Goal: Task Accomplishment & Management: Use online tool/utility

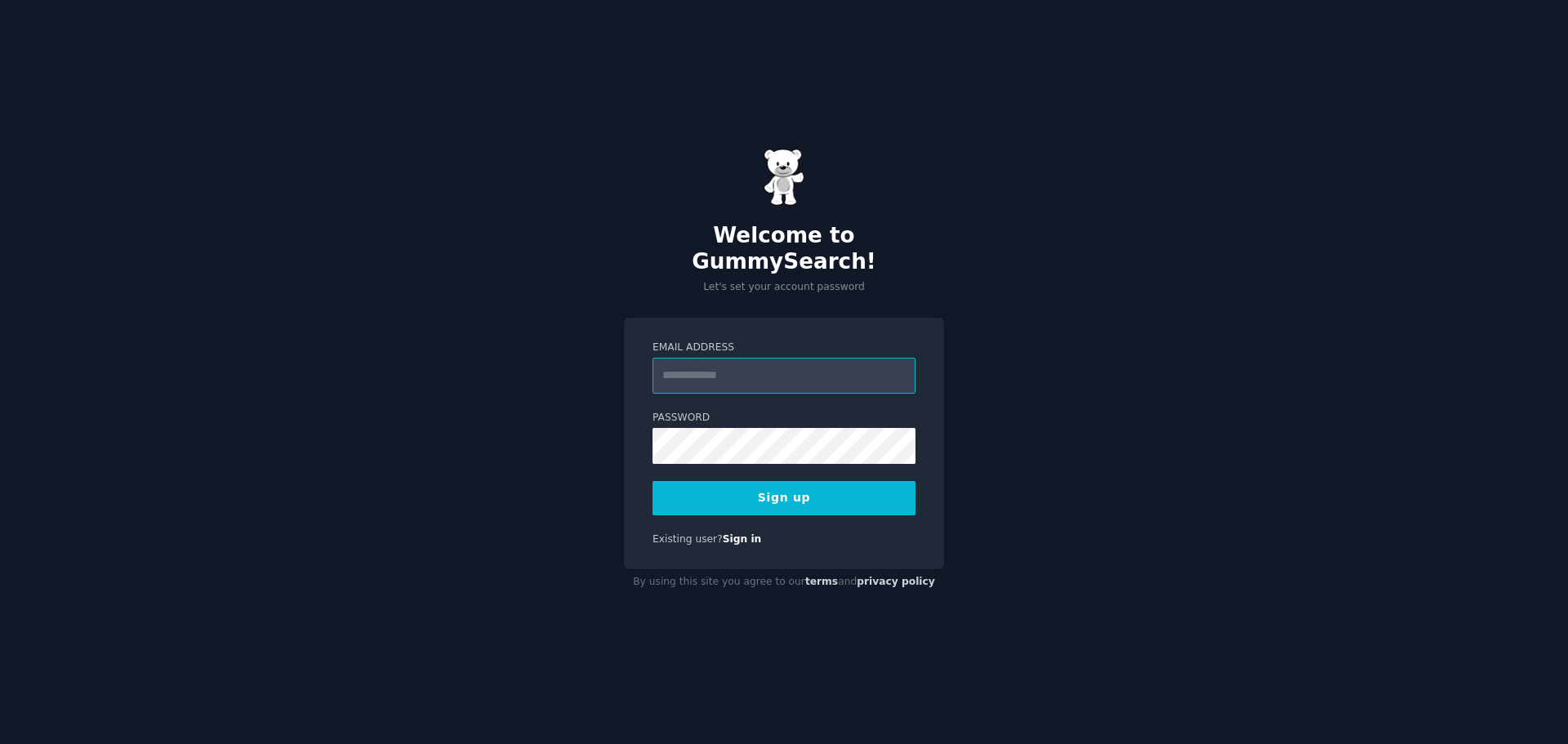
click at [710, 357] on input "Email Address" at bounding box center [784, 375] width 263 height 36
type input "**********"
click at [684, 481] on button "Sign up" at bounding box center [784, 498] width 263 height 35
click at [689, 481] on button "Sign up" at bounding box center [784, 498] width 263 height 35
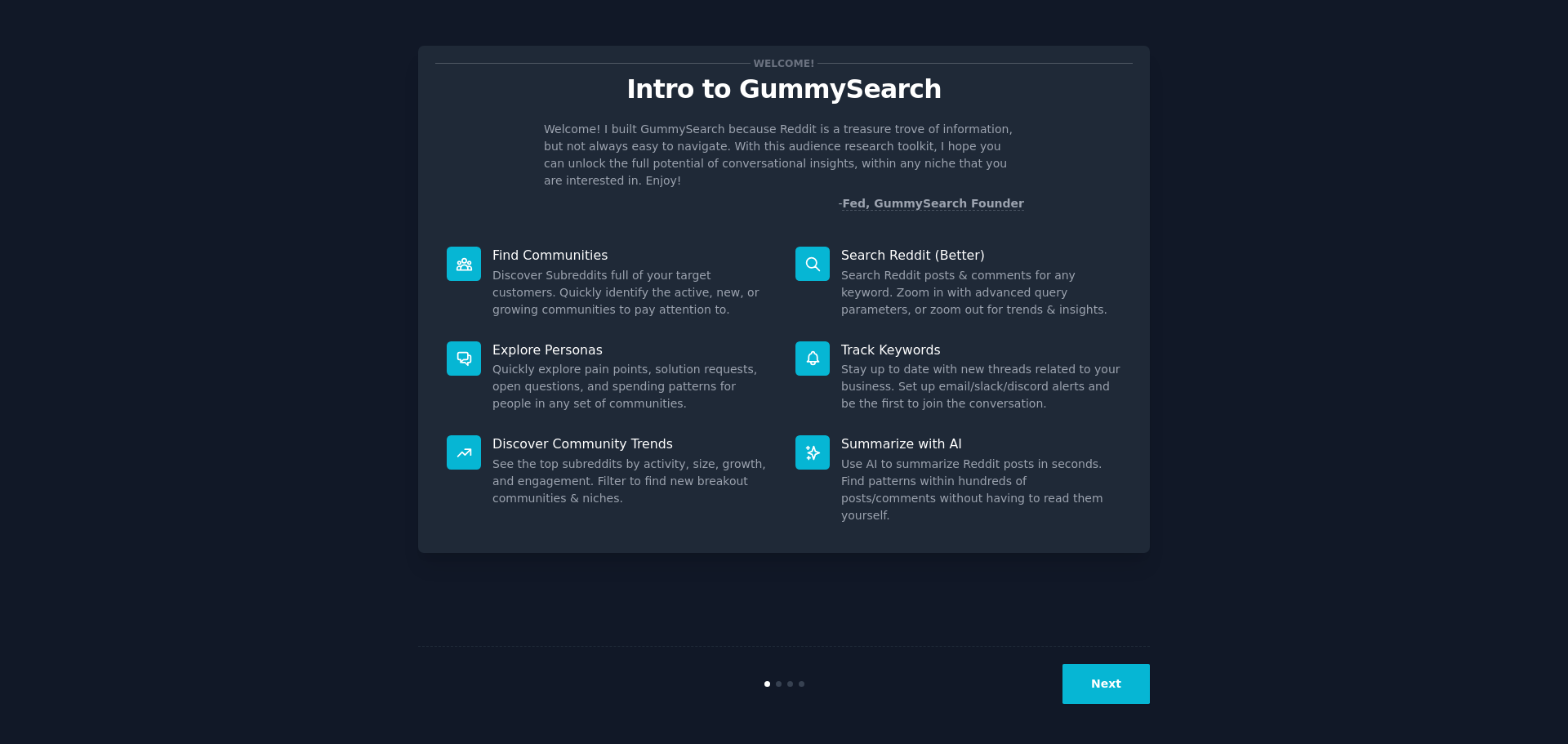
click at [1097, 682] on button "Next" at bounding box center [1106, 683] width 87 height 40
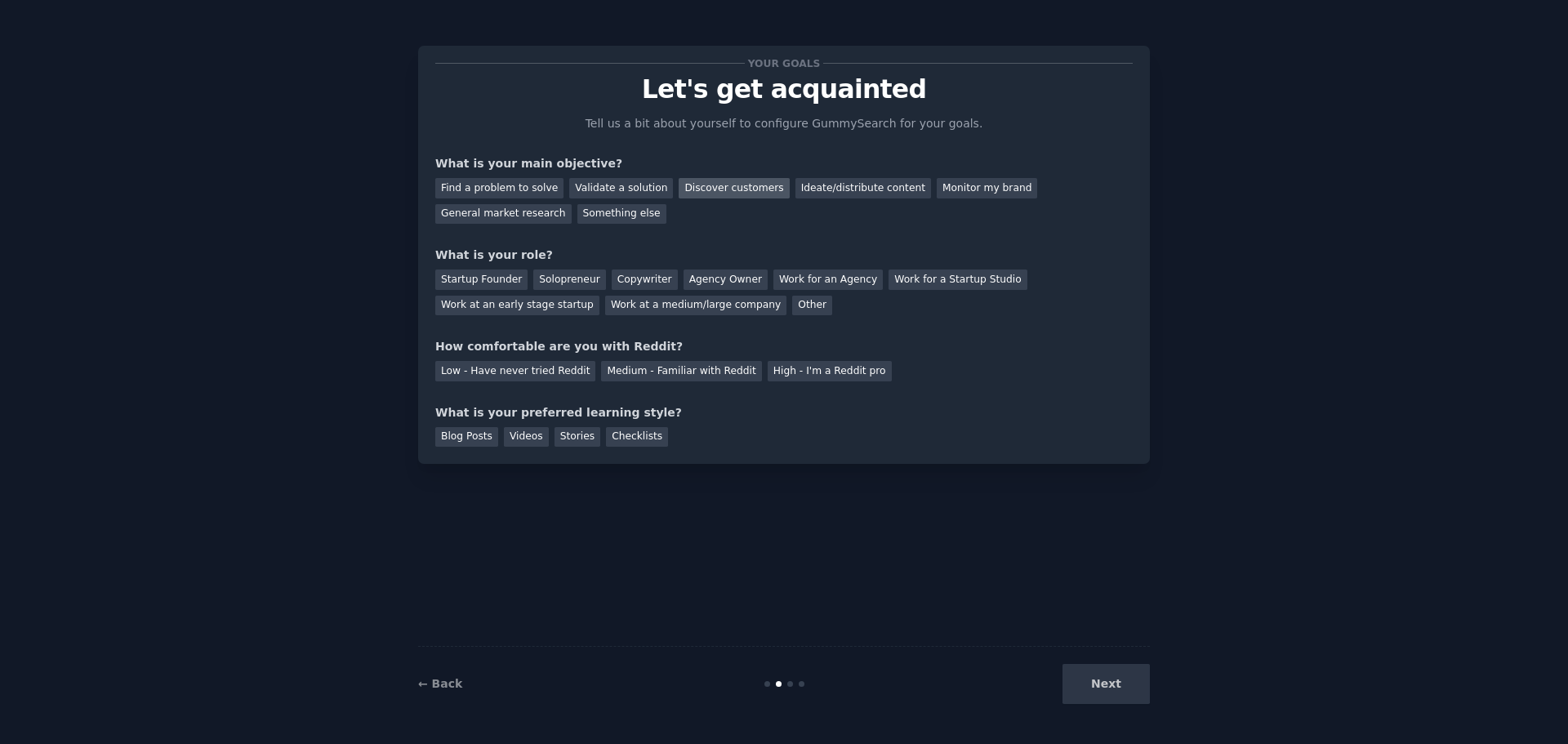
click at [723, 188] on div "Discover customers" at bounding box center [733, 188] width 110 height 21
click at [488, 281] on div "Startup Founder" at bounding box center [482, 279] width 92 height 21
click at [605, 371] on div "Medium - Familiar with Reddit" at bounding box center [681, 370] width 160 height 21
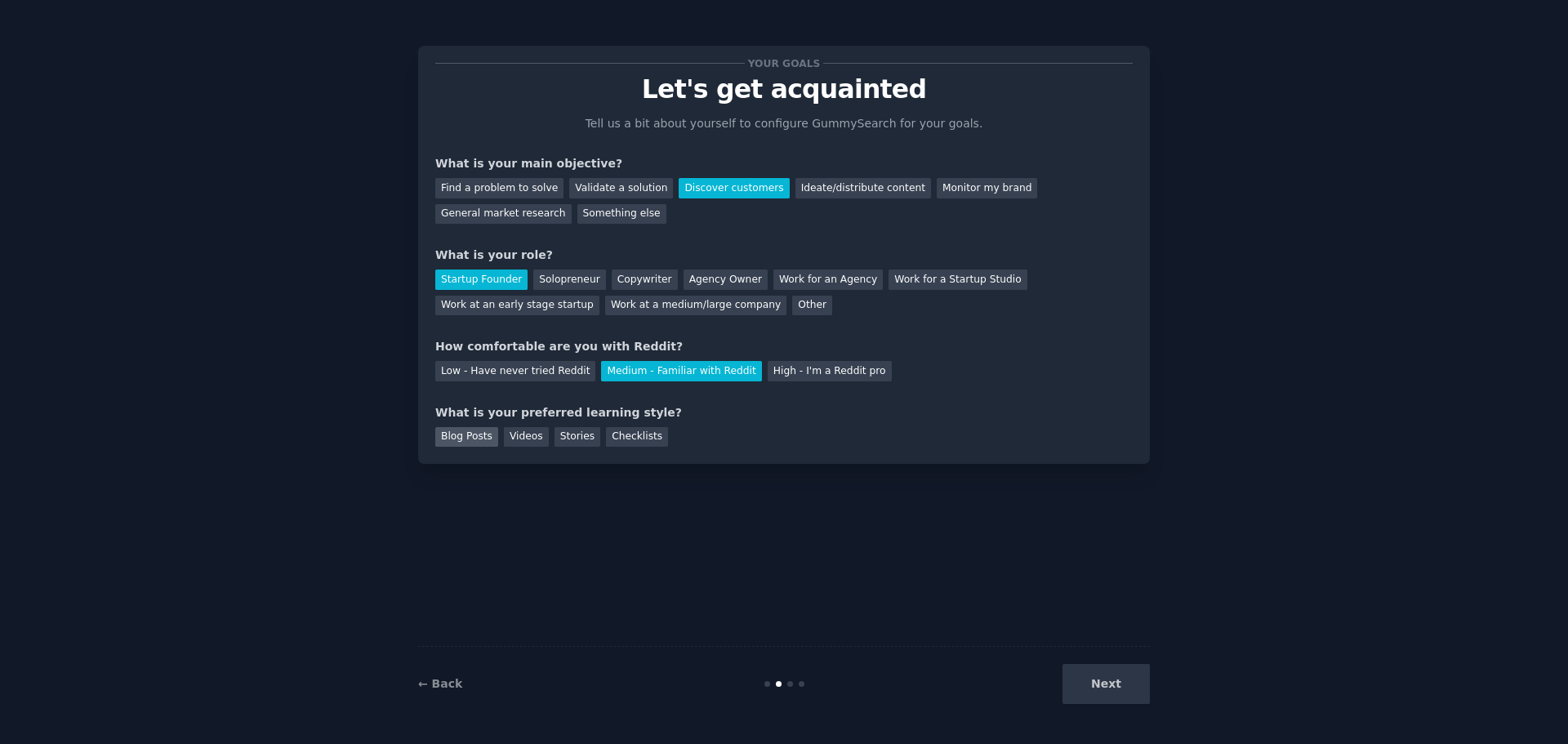
click at [477, 441] on div "Blog Posts" at bounding box center [467, 437] width 63 height 21
click at [1118, 685] on button "Next" at bounding box center [1106, 683] width 87 height 40
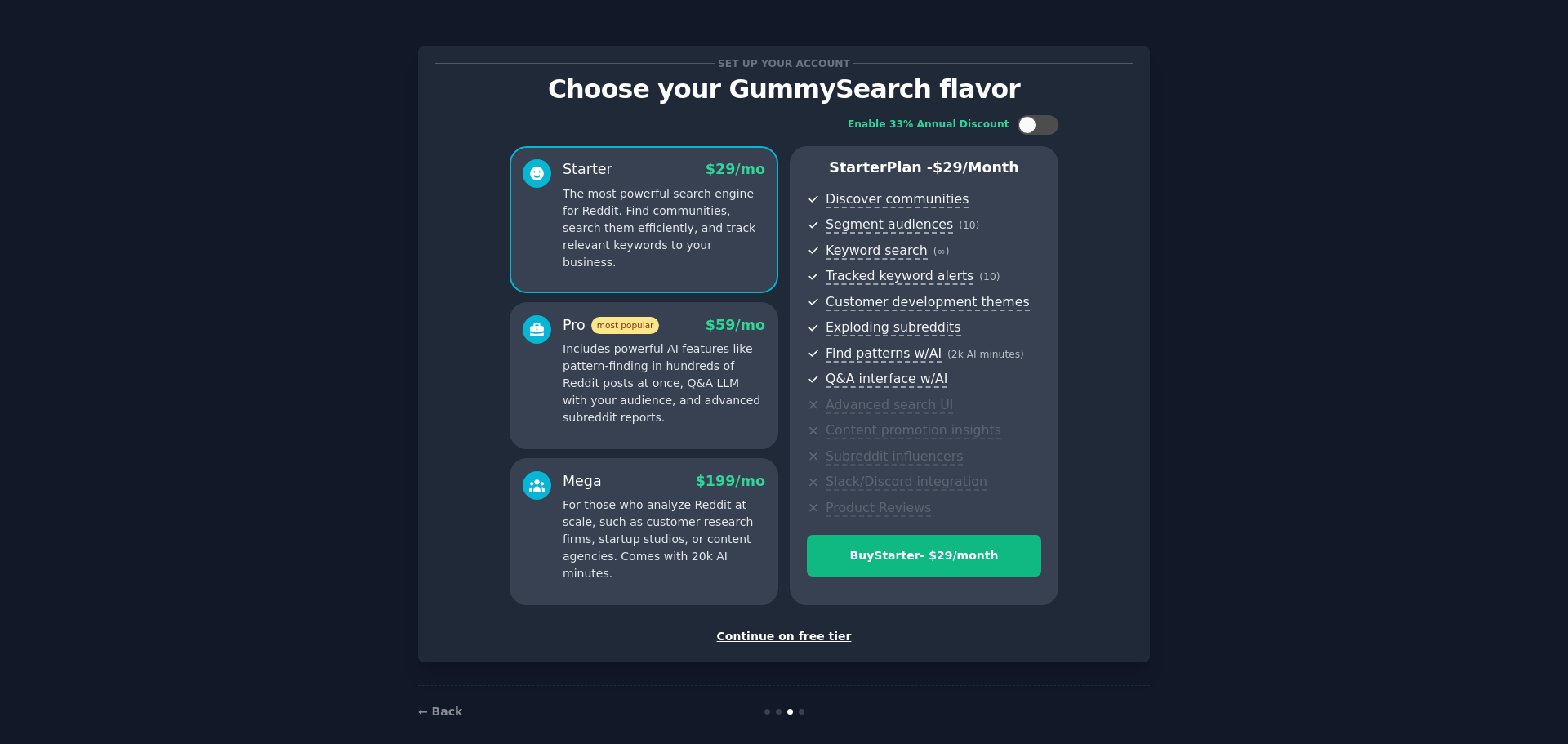
click at [807, 638] on div "Continue on free tier" at bounding box center [784, 636] width 697 height 17
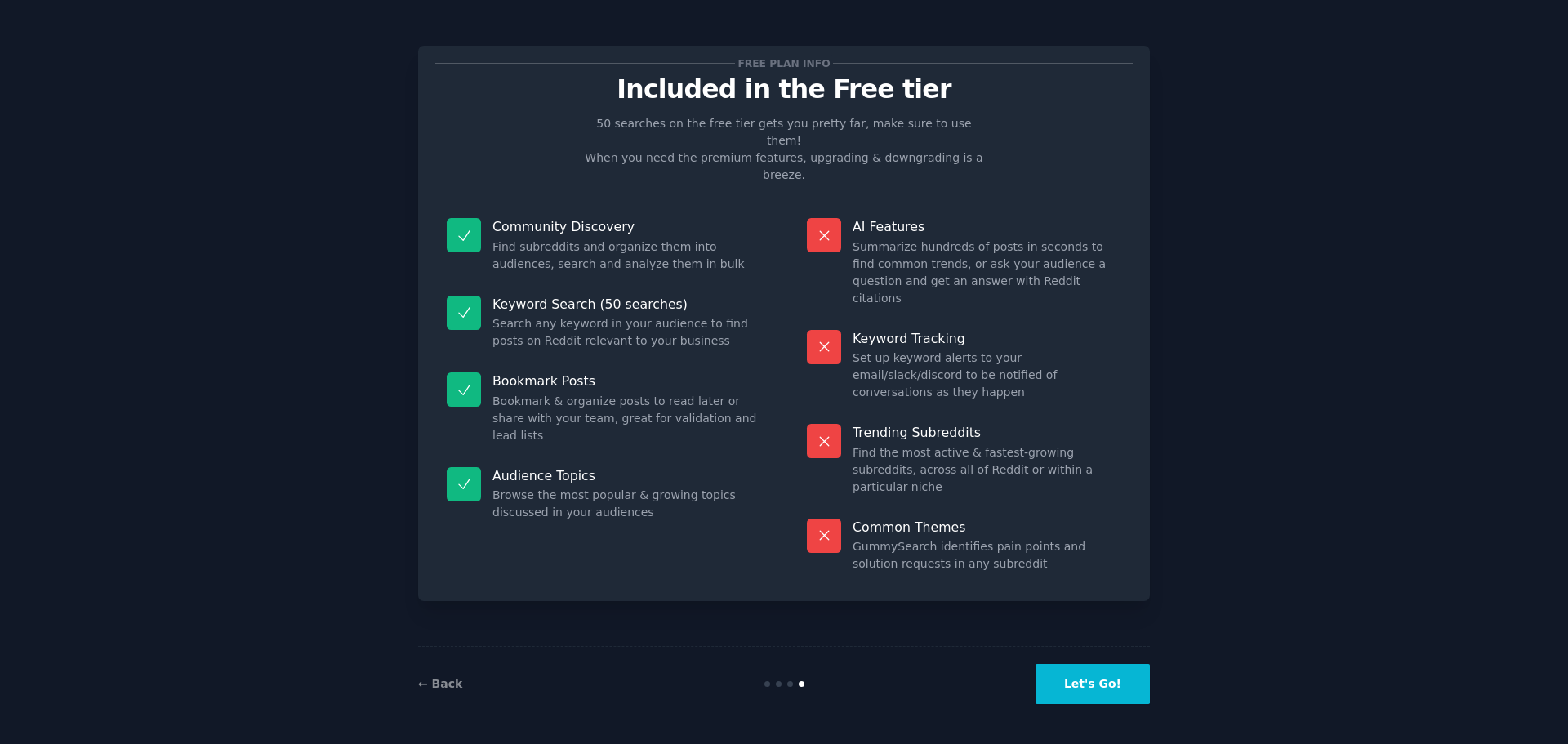
click at [1094, 682] on button "Let's Go!" at bounding box center [1092, 683] width 114 height 40
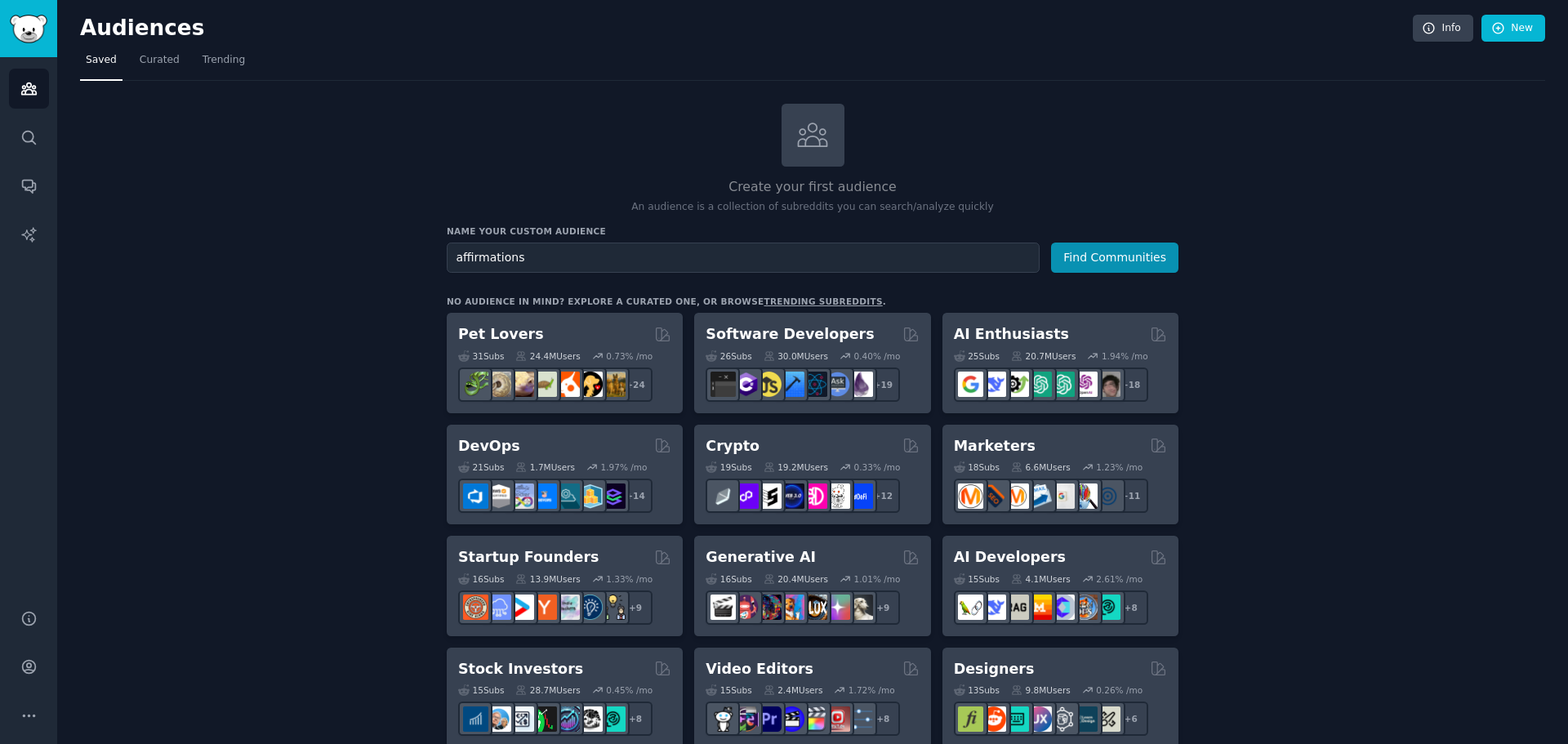
type input "affirmations"
click at [1051, 243] on button "Find Communities" at bounding box center [1114, 258] width 128 height 30
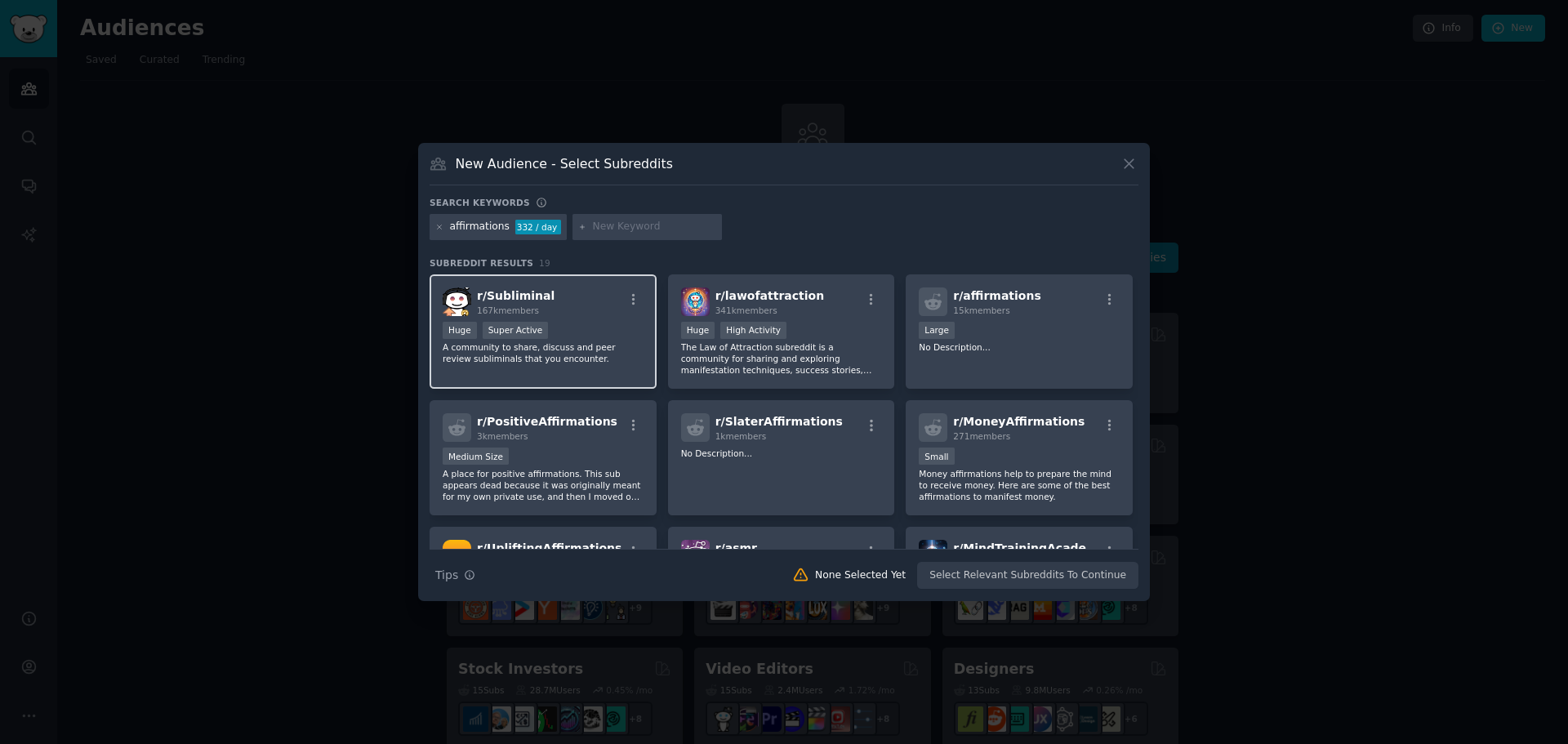
click at [613, 326] on div "Huge Super Active" at bounding box center [543, 332] width 201 height 21
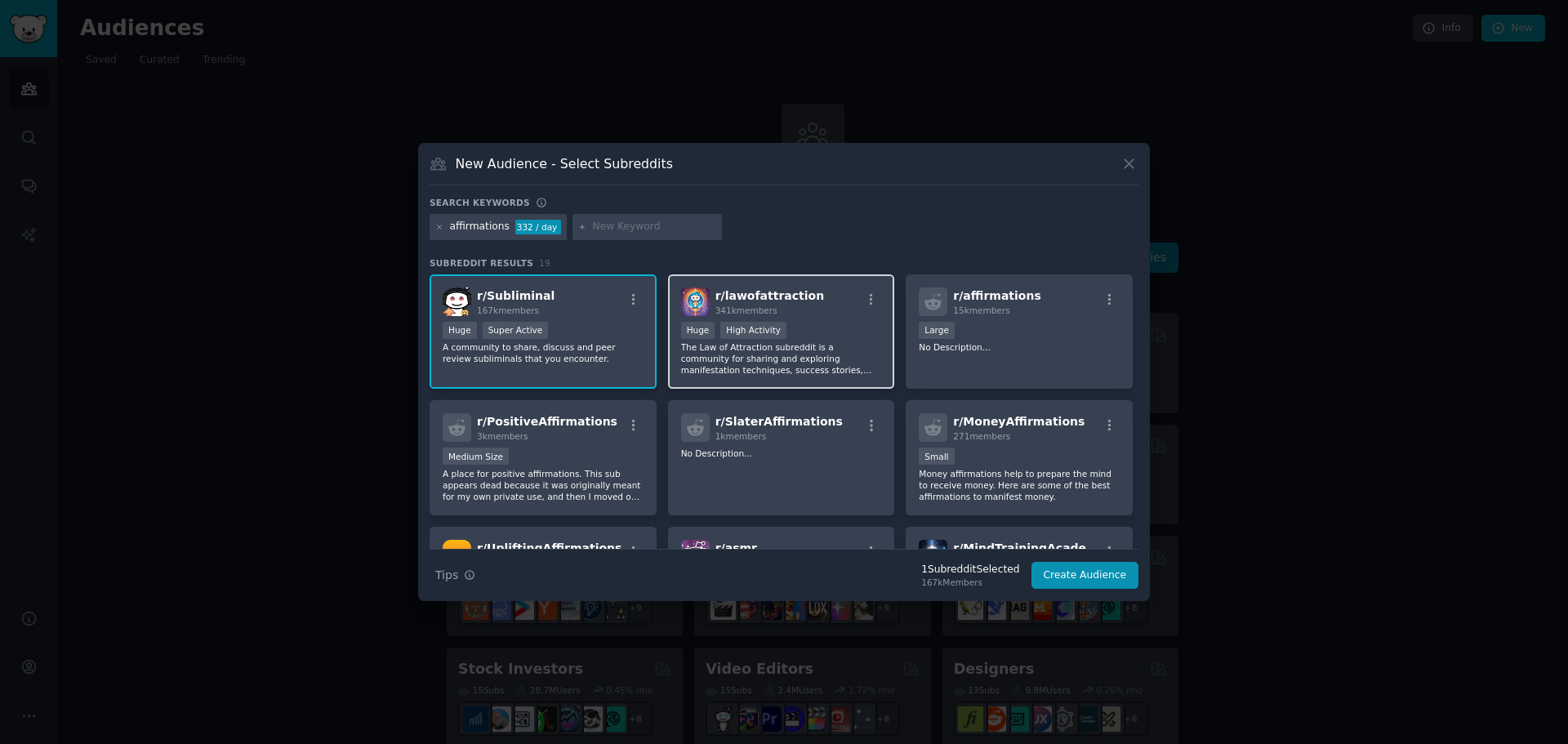
click at [846, 314] on div "r/ lawofattraction 341k members" at bounding box center [781, 301] width 201 height 29
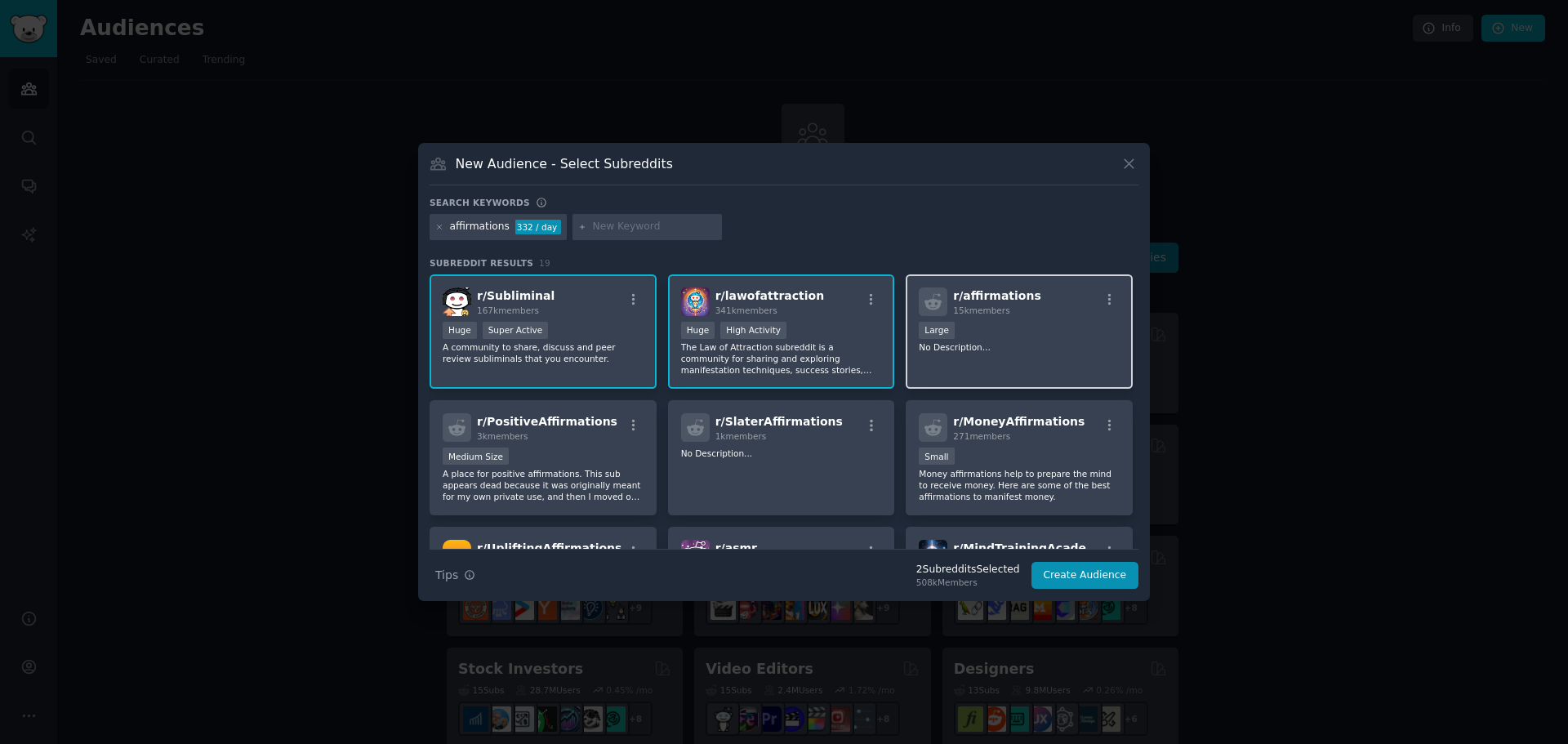
click at [1023, 323] on div "Large" at bounding box center [1019, 332] width 201 height 21
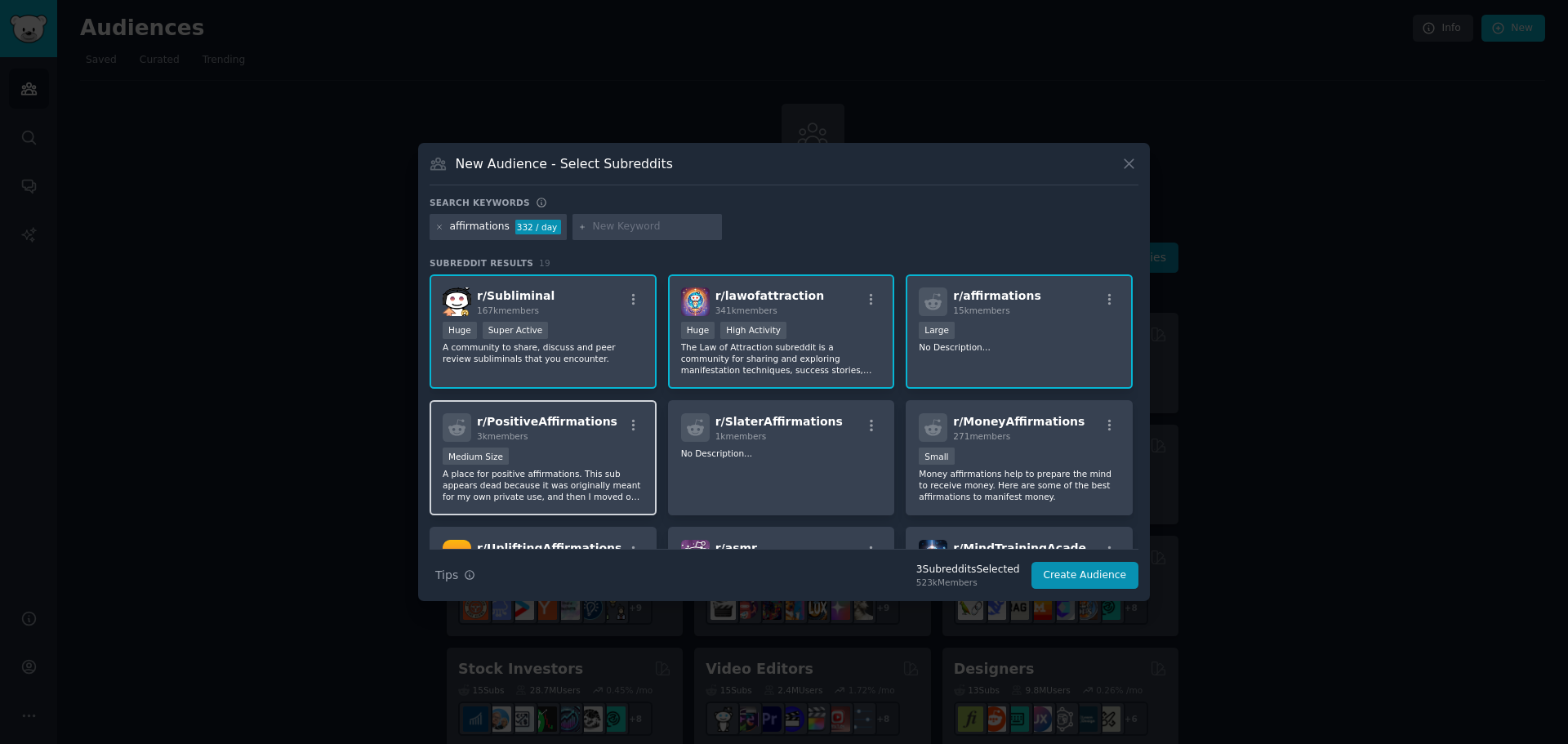
click at [589, 481] on p "A place for positive affirmations. This sub appears dead because it was origina…" at bounding box center [543, 485] width 201 height 35
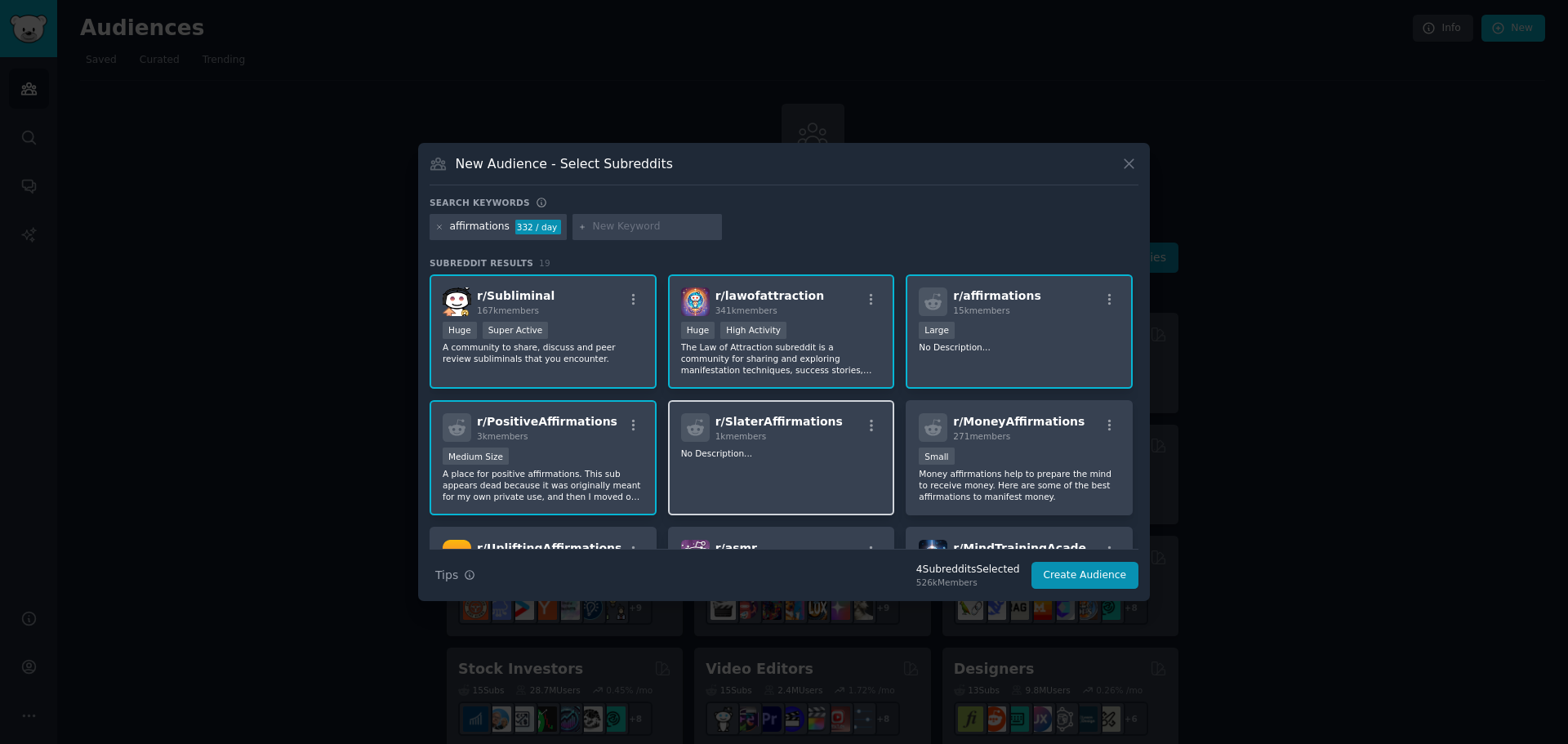
click at [770, 472] on div "r/ SlaterAffirmations 1k members No Description..." at bounding box center [781, 458] width 227 height 115
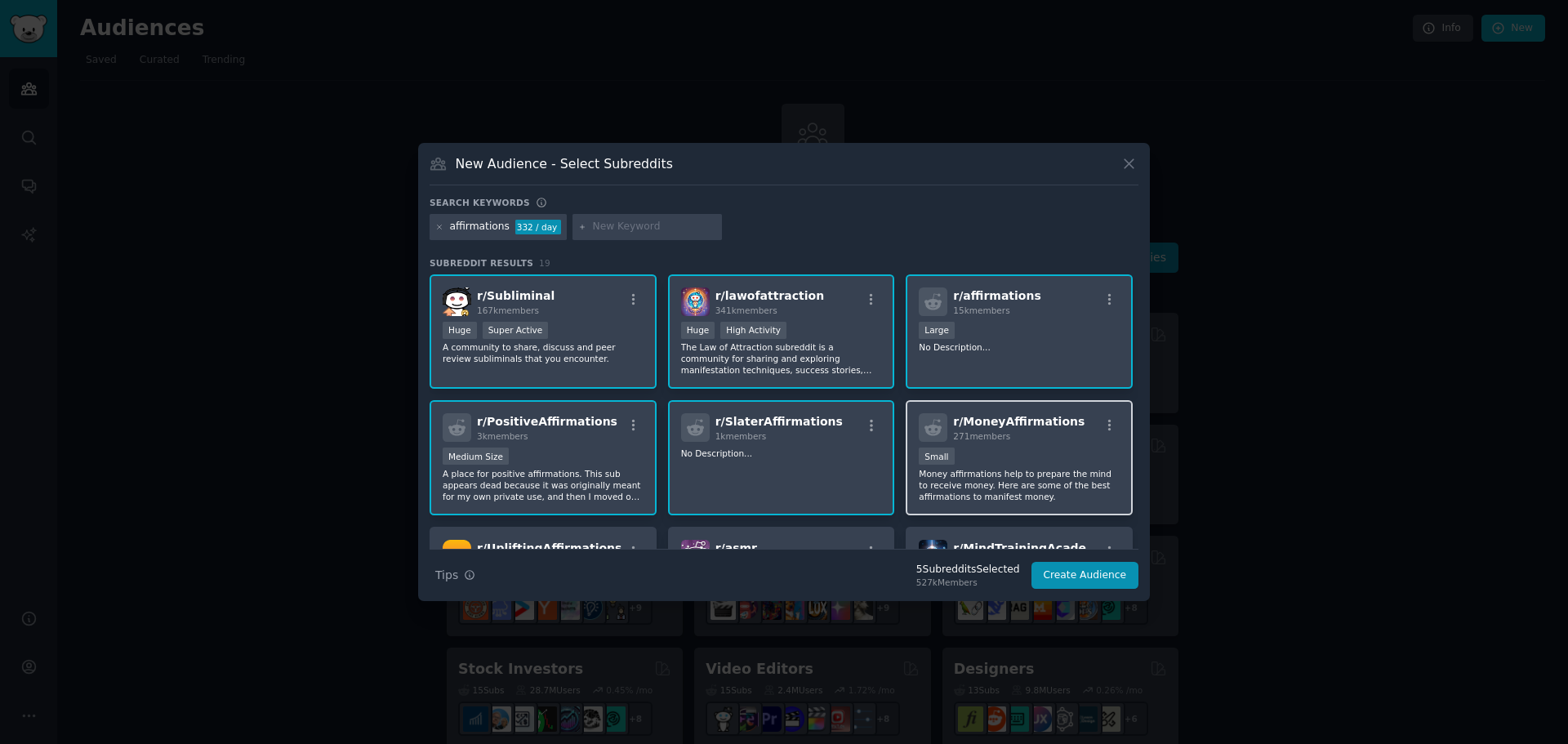
click at [956, 464] on div "Small" at bounding box center [1019, 458] width 201 height 21
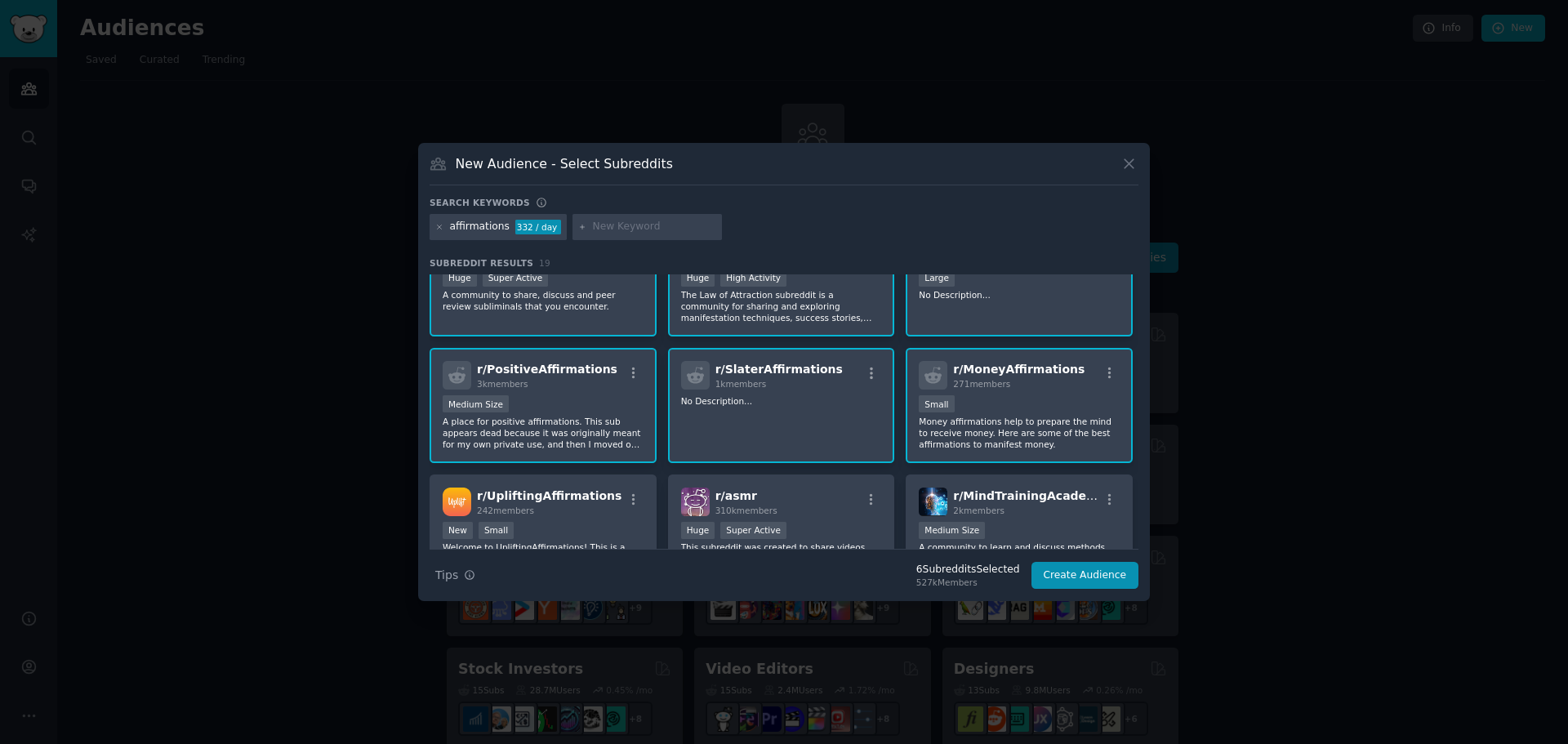
scroll to position [163, 0]
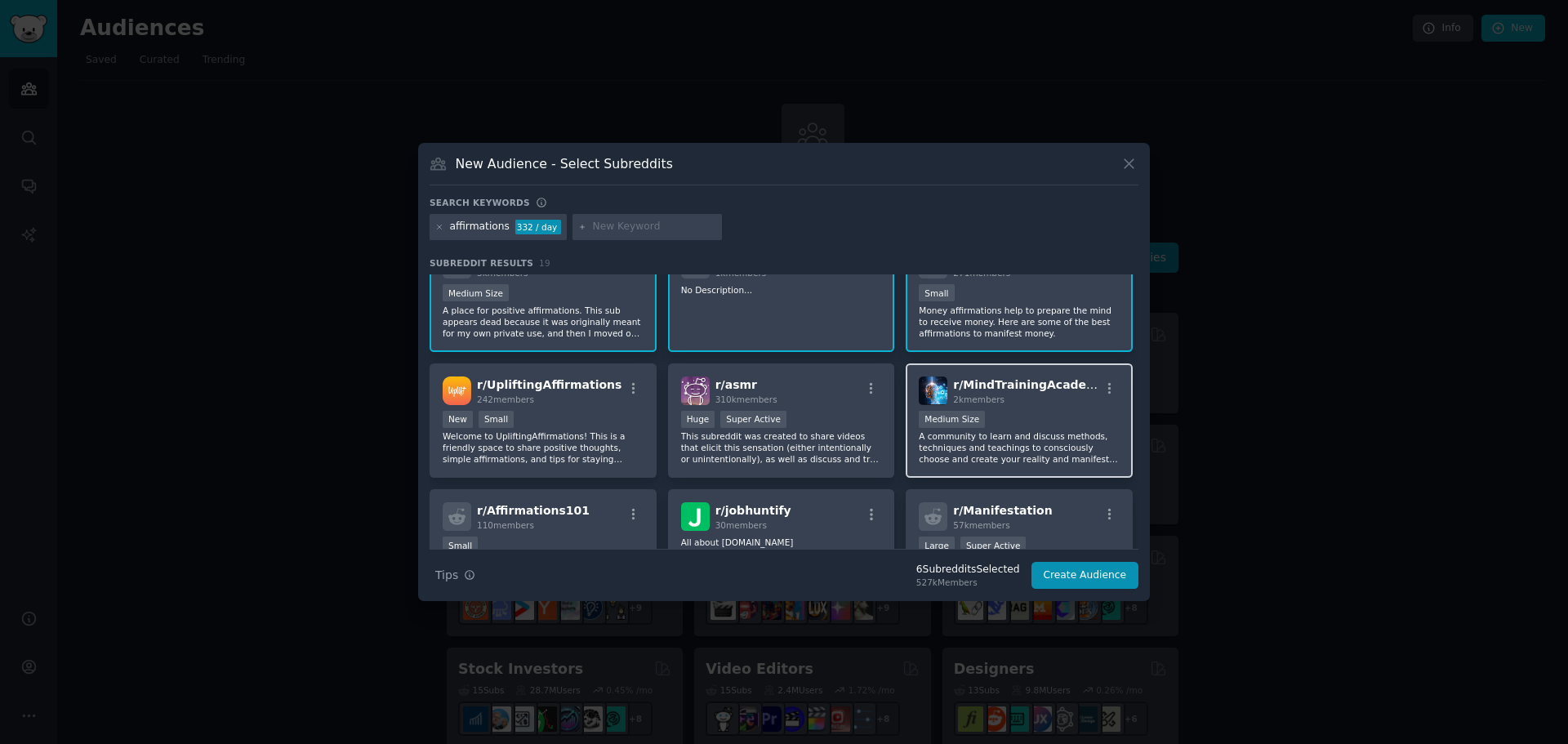
click at [994, 416] on div "Medium Size" at bounding box center [1019, 421] width 201 height 21
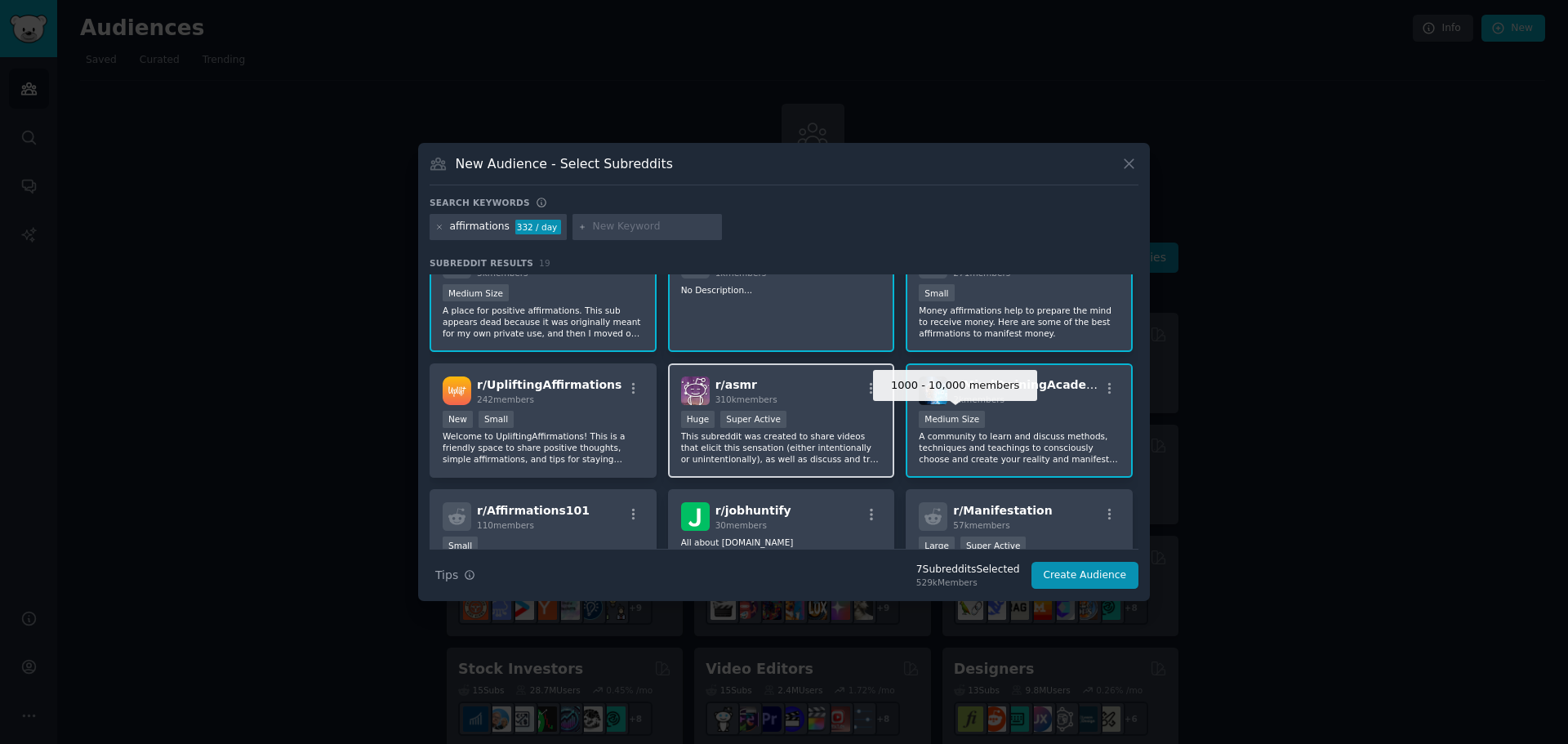
click at [815, 415] on div "Huge Super Active" at bounding box center [781, 421] width 201 height 21
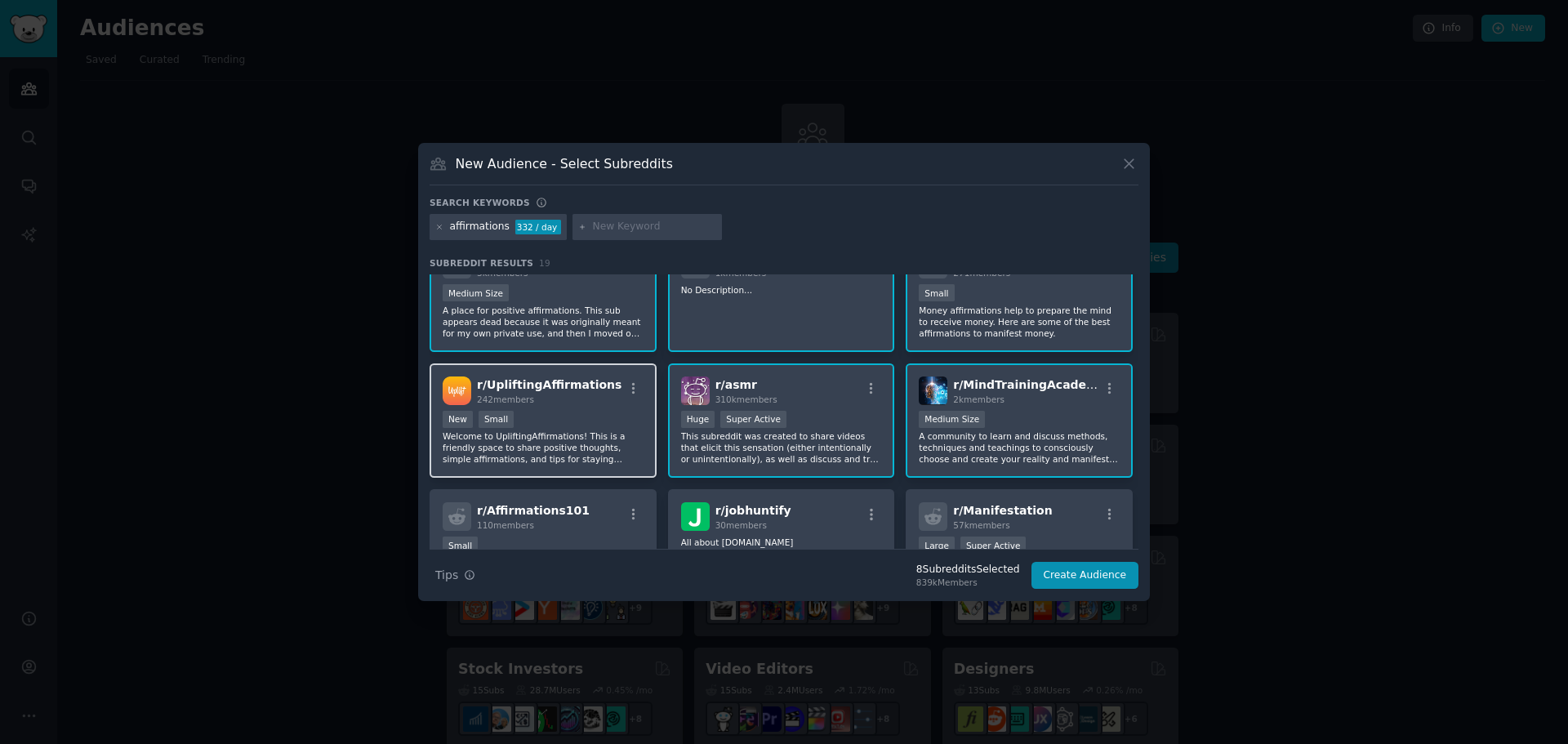
click at [593, 411] on div "New Small" at bounding box center [543, 421] width 201 height 21
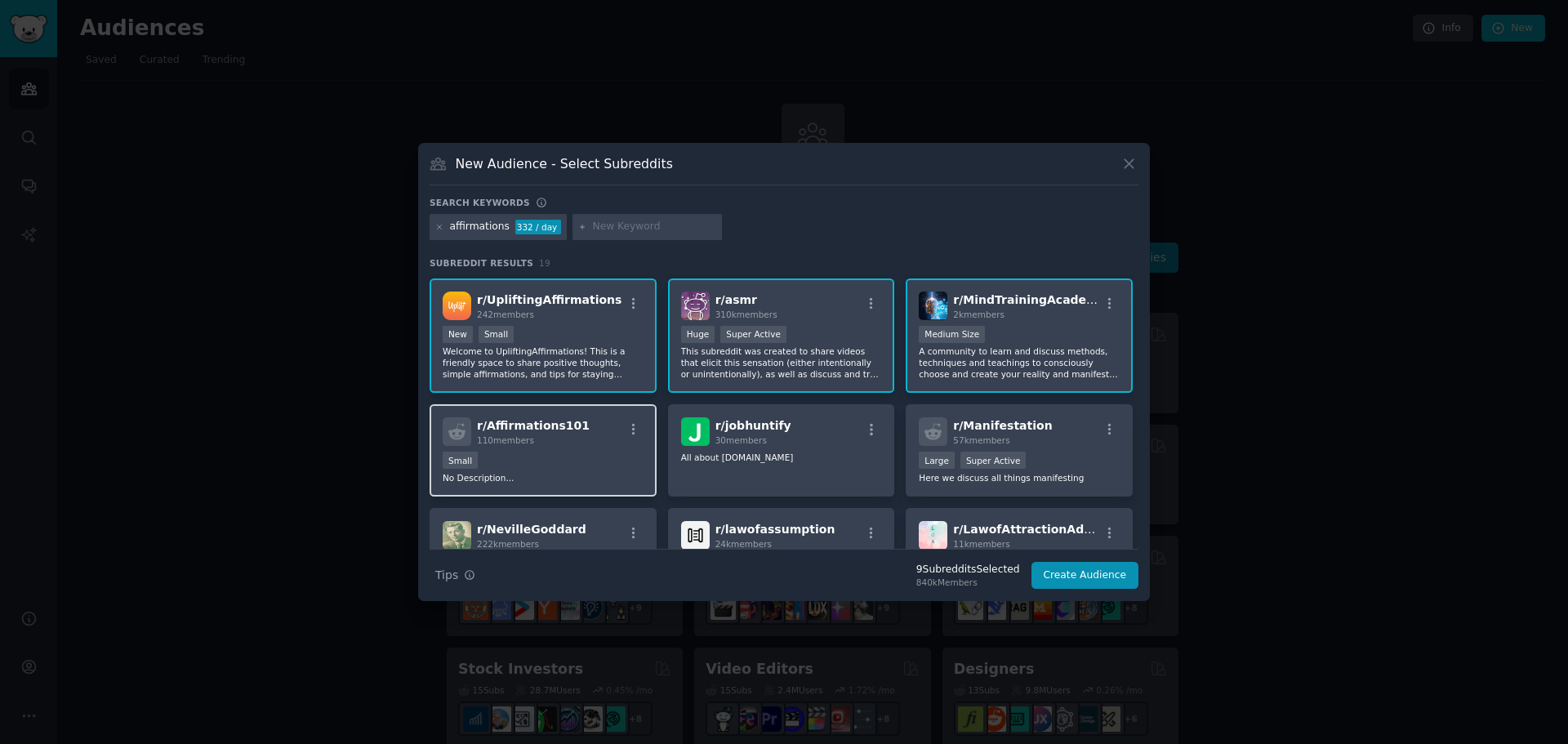
scroll to position [327, 0]
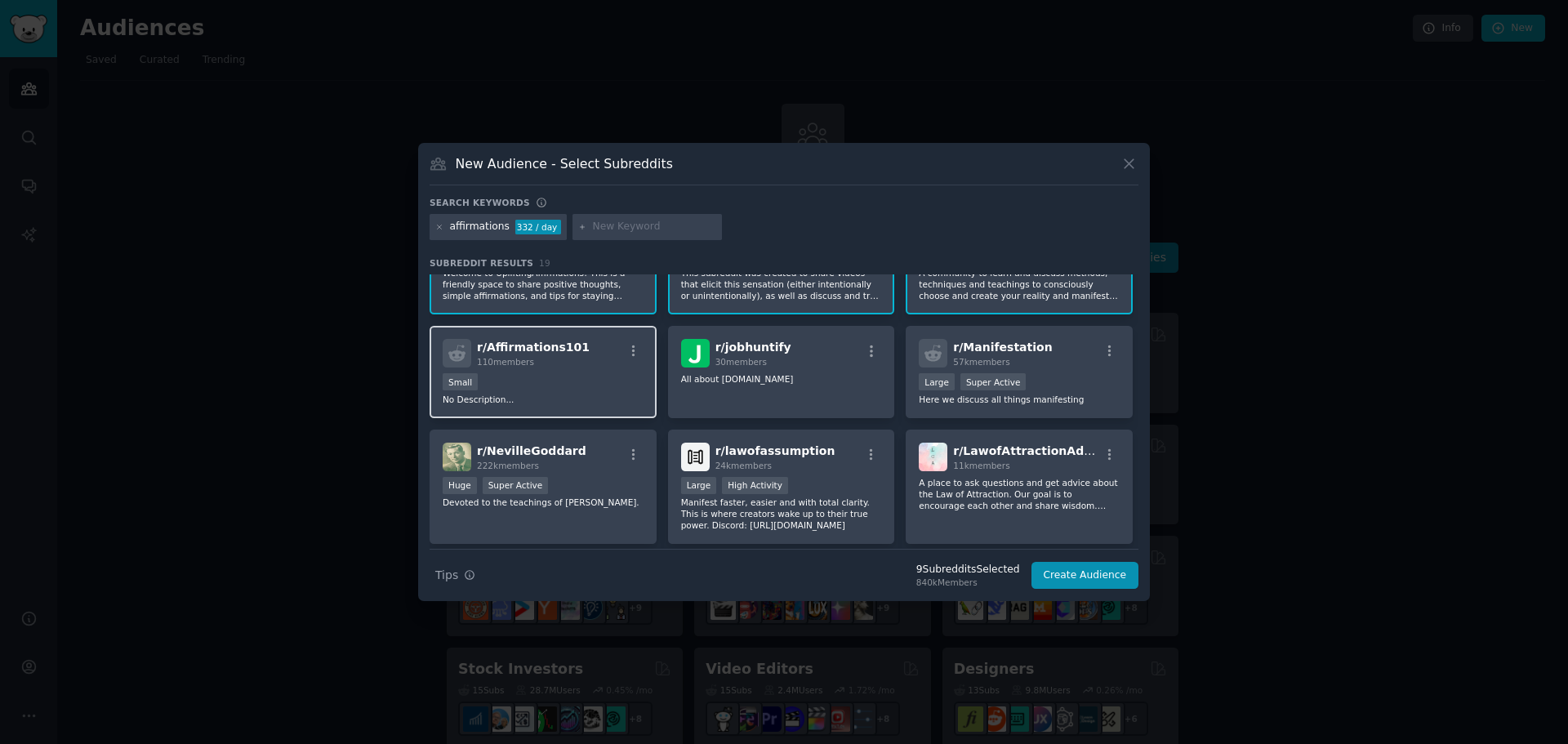
click at [584, 388] on div "Small" at bounding box center [543, 383] width 201 height 21
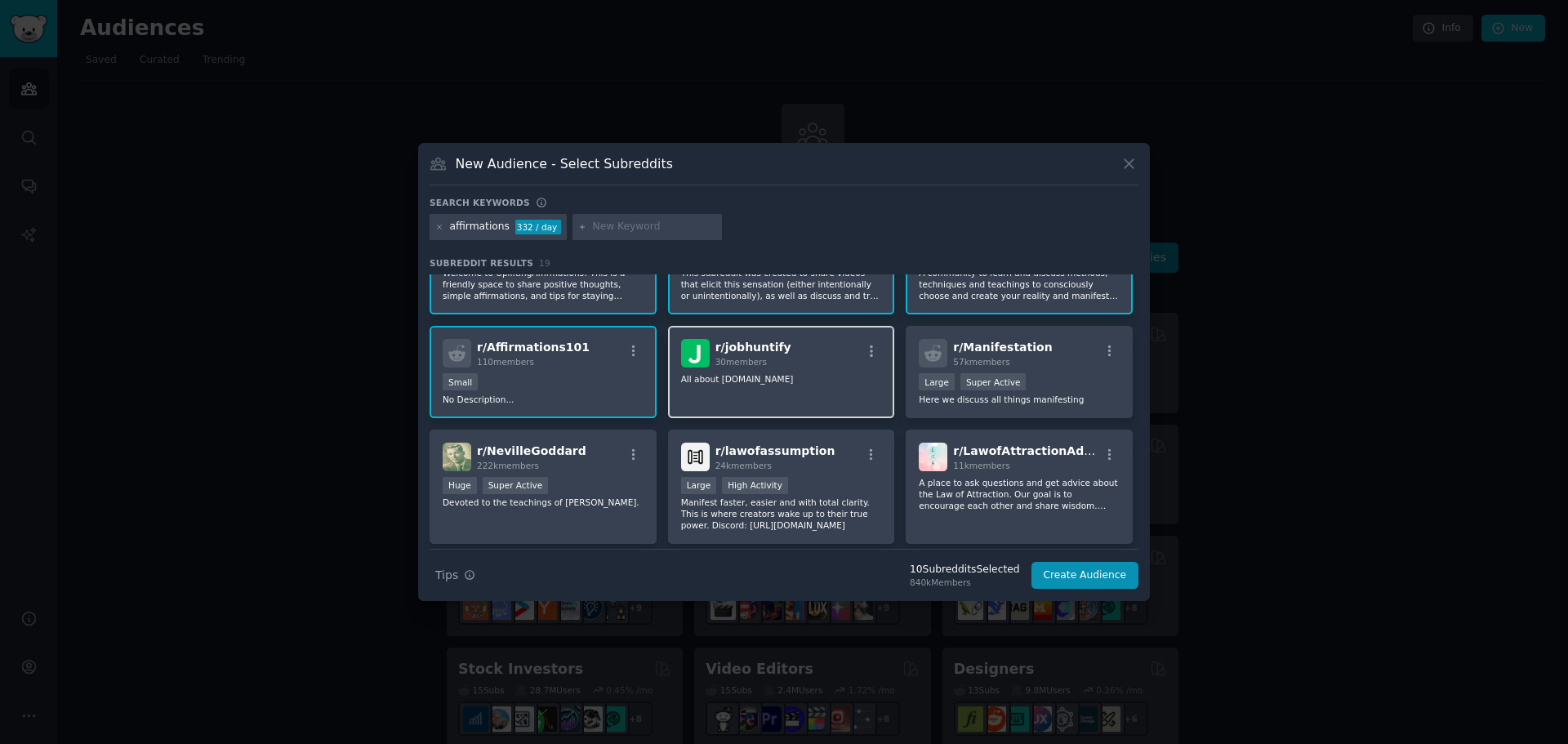
click at [774, 382] on p "All about [DOMAIN_NAME]" at bounding box center [781, 379] width 201 height 12
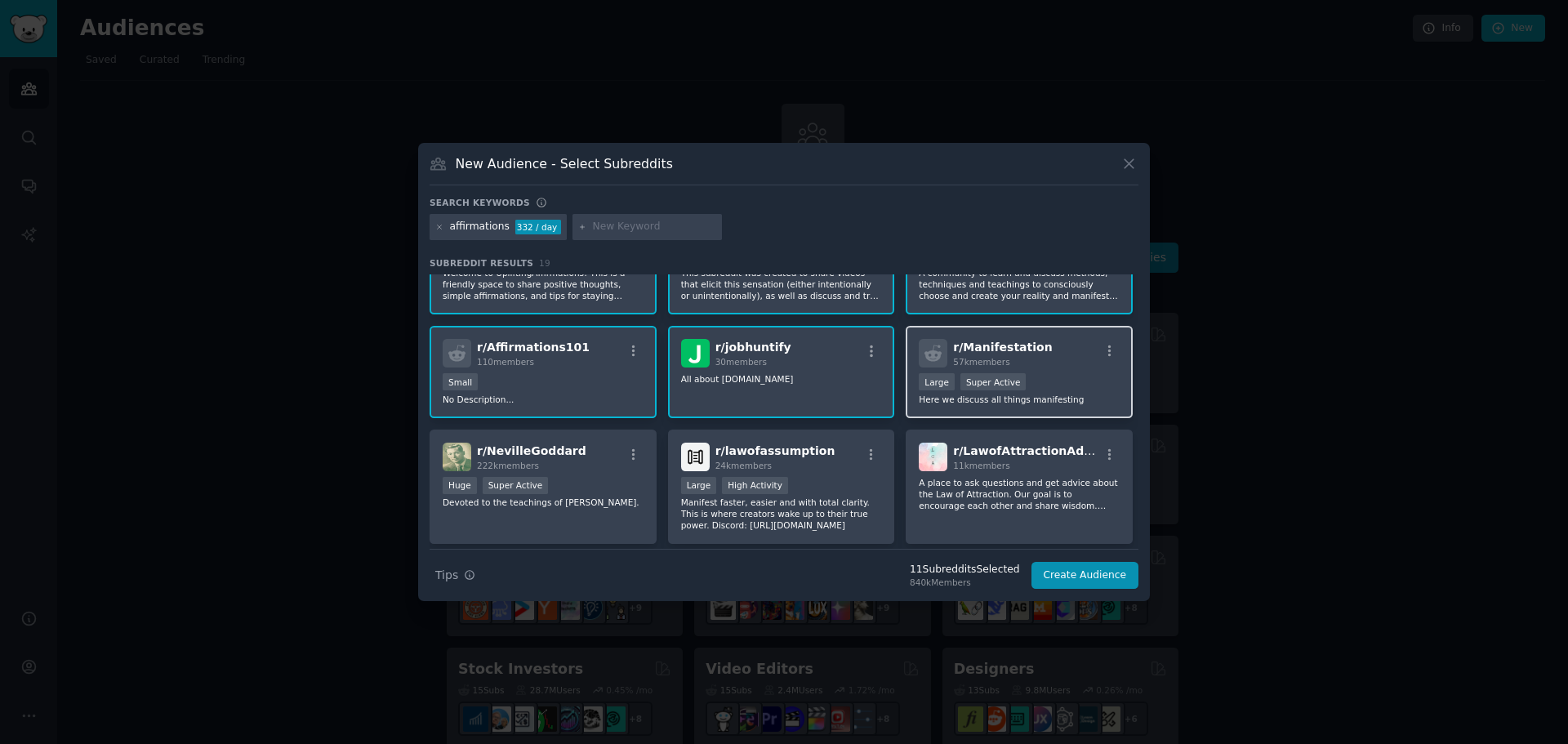
click at [1066, 380] on div ">= 95th percentile for submissions / day Large Super Active" at bounding box center [1019, 383] width 201 height 21
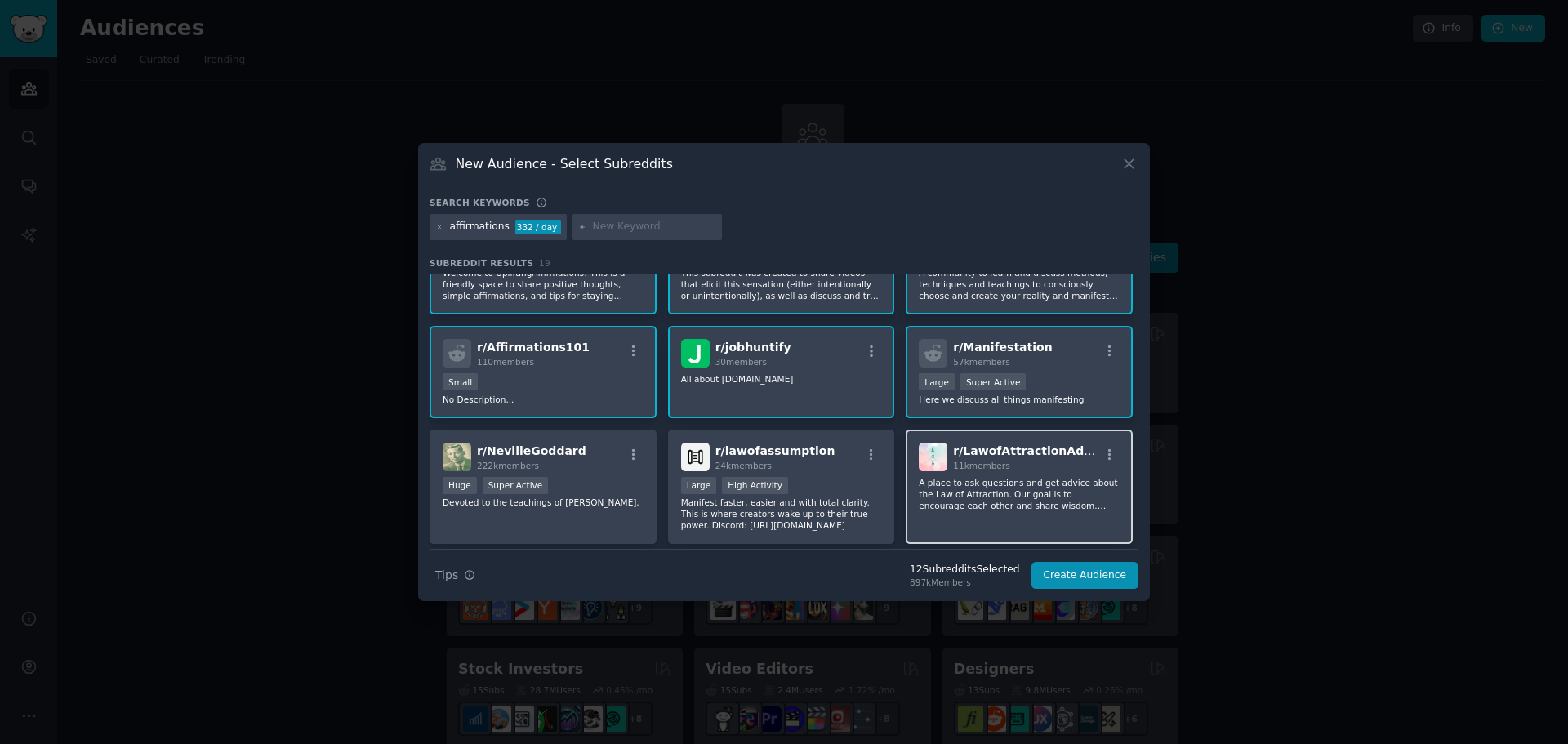
click at [1051, 472] on div "r/ LawofAttractionAdvice 11k members A place to ask questions and get advice ab…" at bounding box center [1019, 487] width 227 height 115
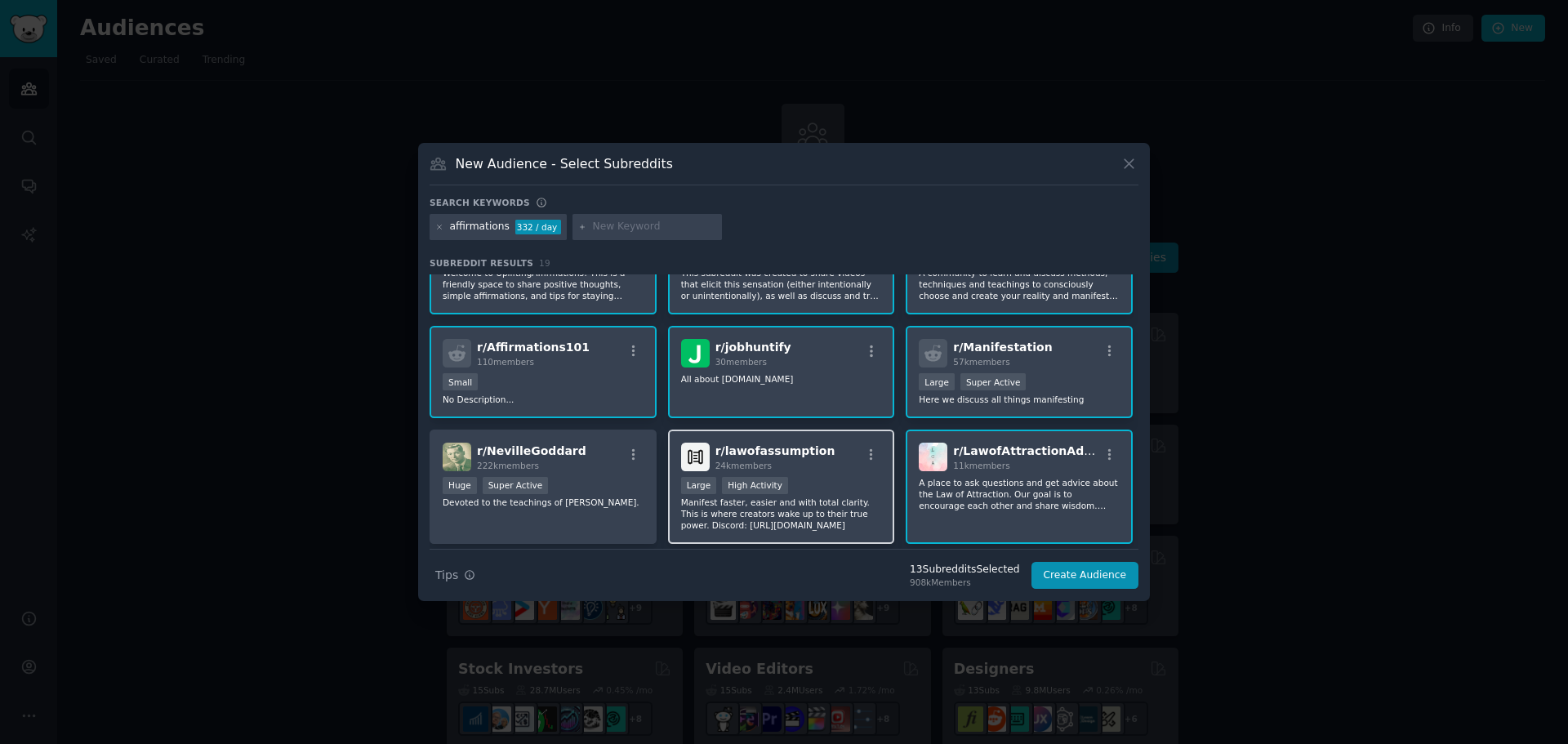
click at [837, 472] on div "r/ lawofassumption 24k members Large High Activity Manifest faster, easier and …" at bounding box center [781, 487] width 227 height 115
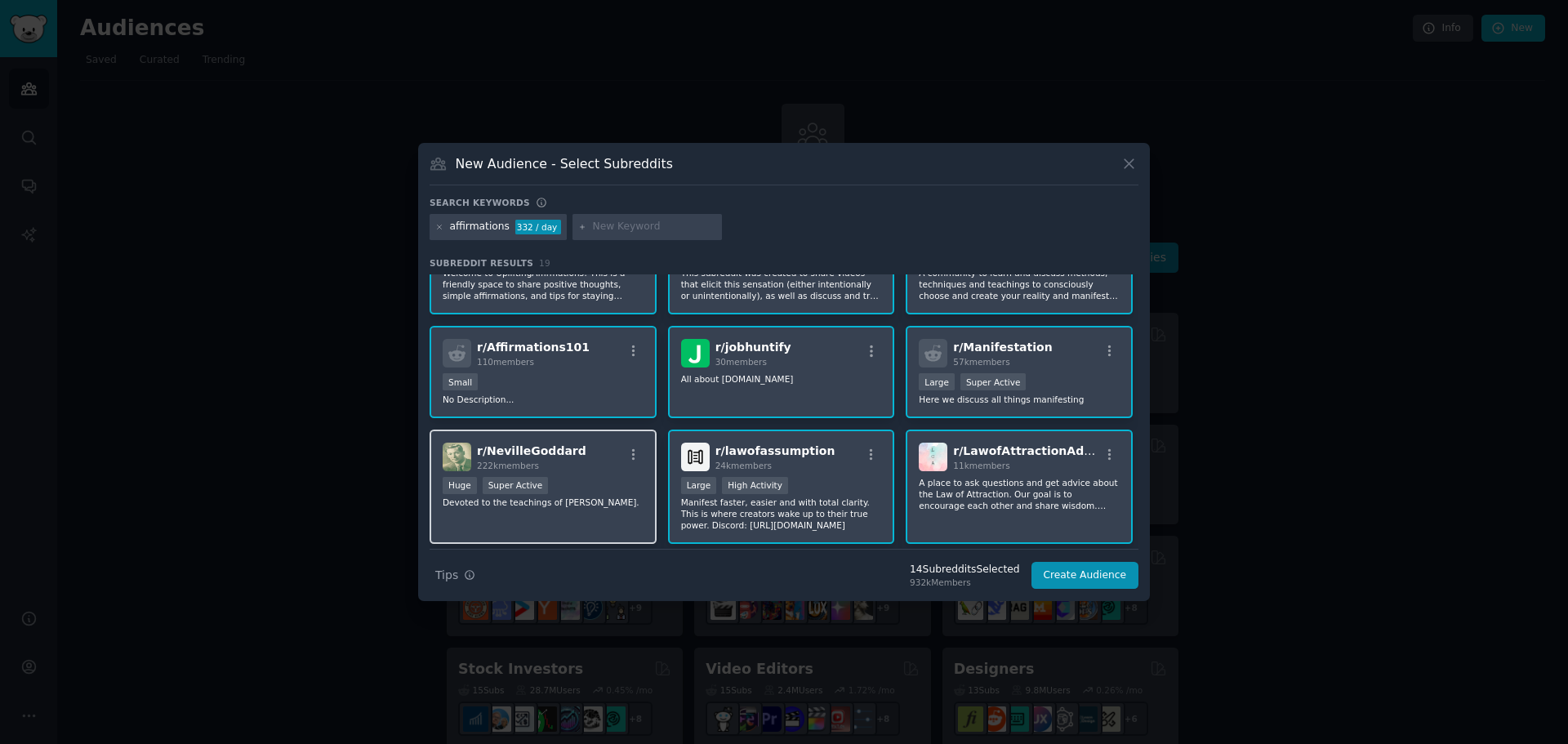
click at [583, 477] on div "Huge Super Active" at bounding box center [543, 486] width 201 height 21
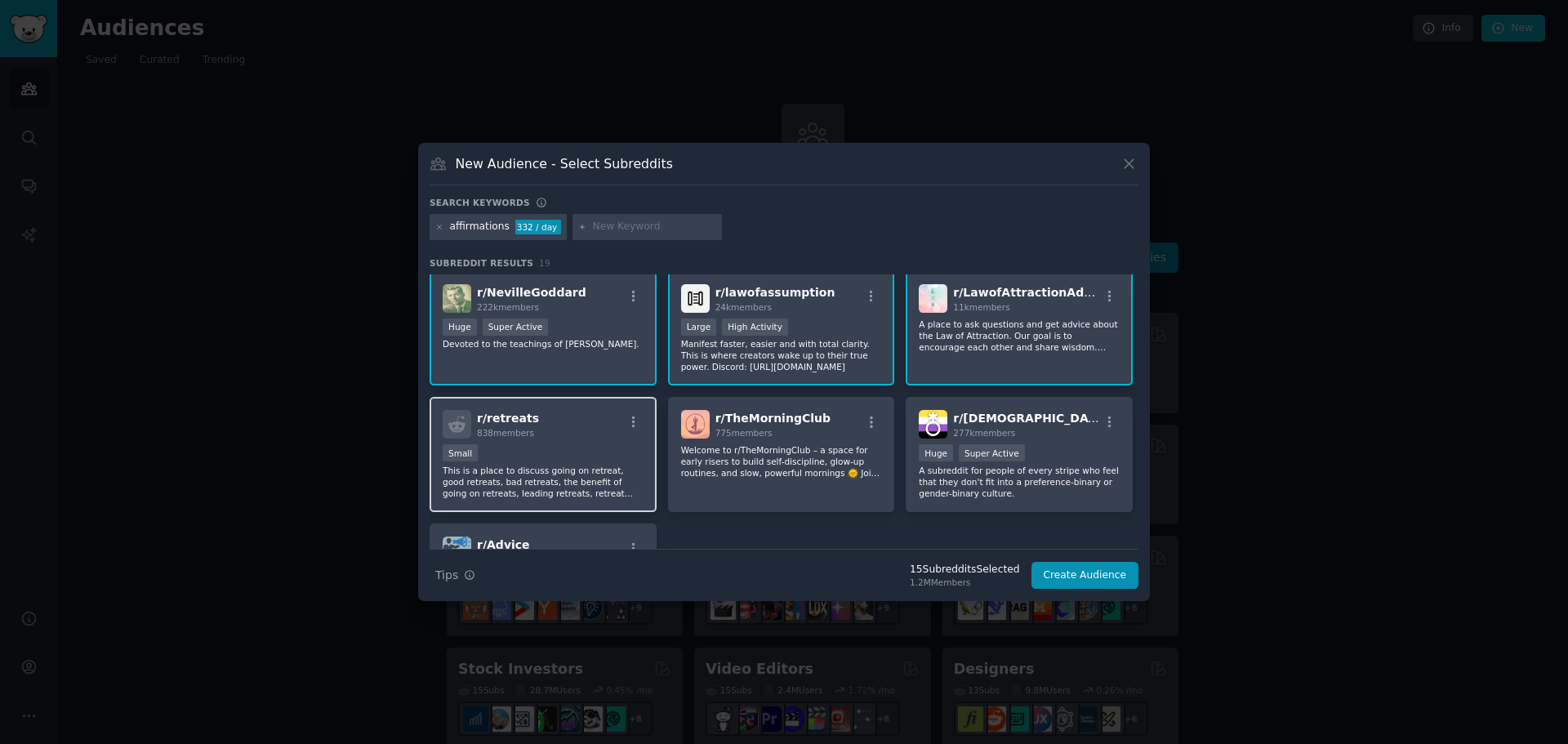
scroll to position [490, 0]
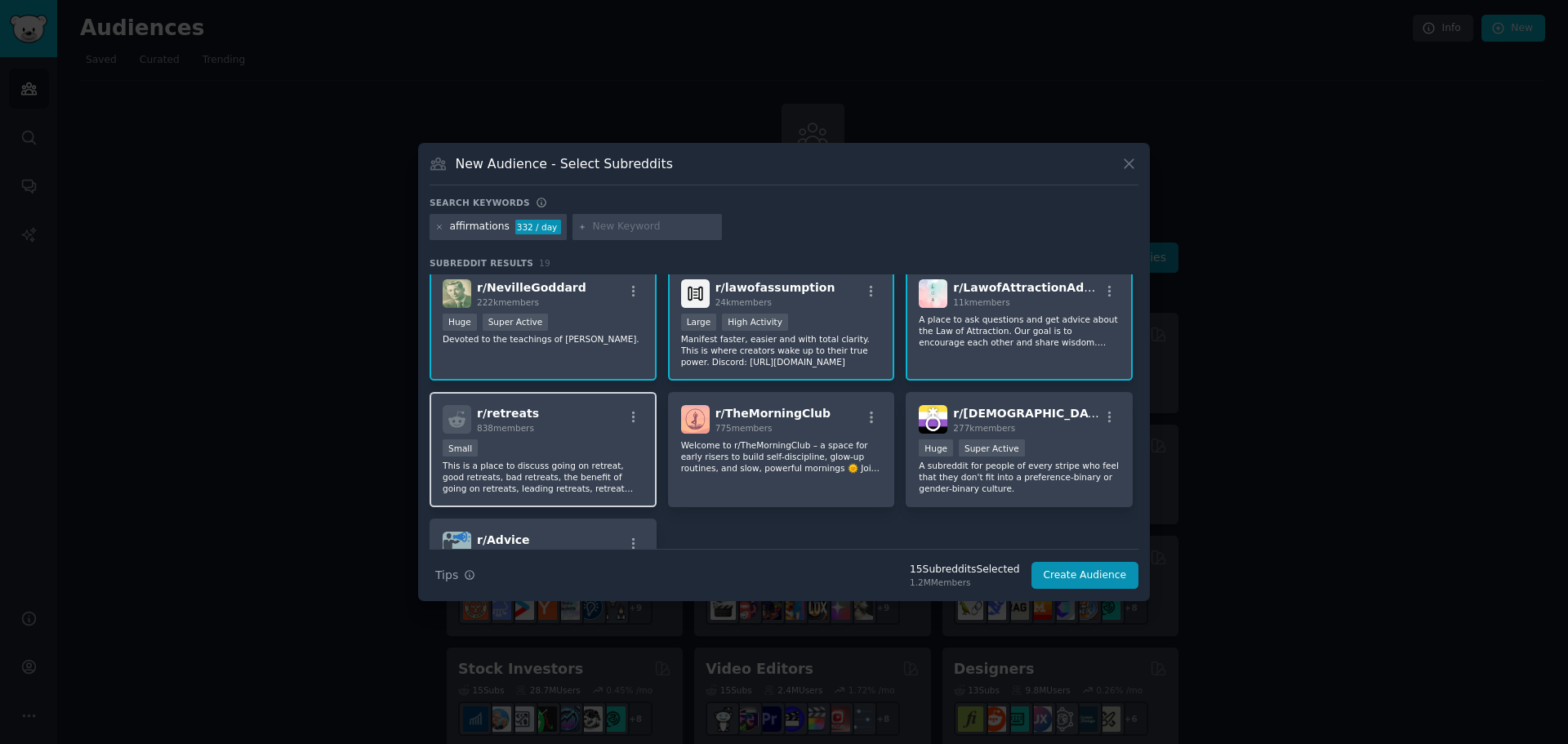
click at [577, 458] on div "Small" at bounding box center [543, 449] width 201 height 21
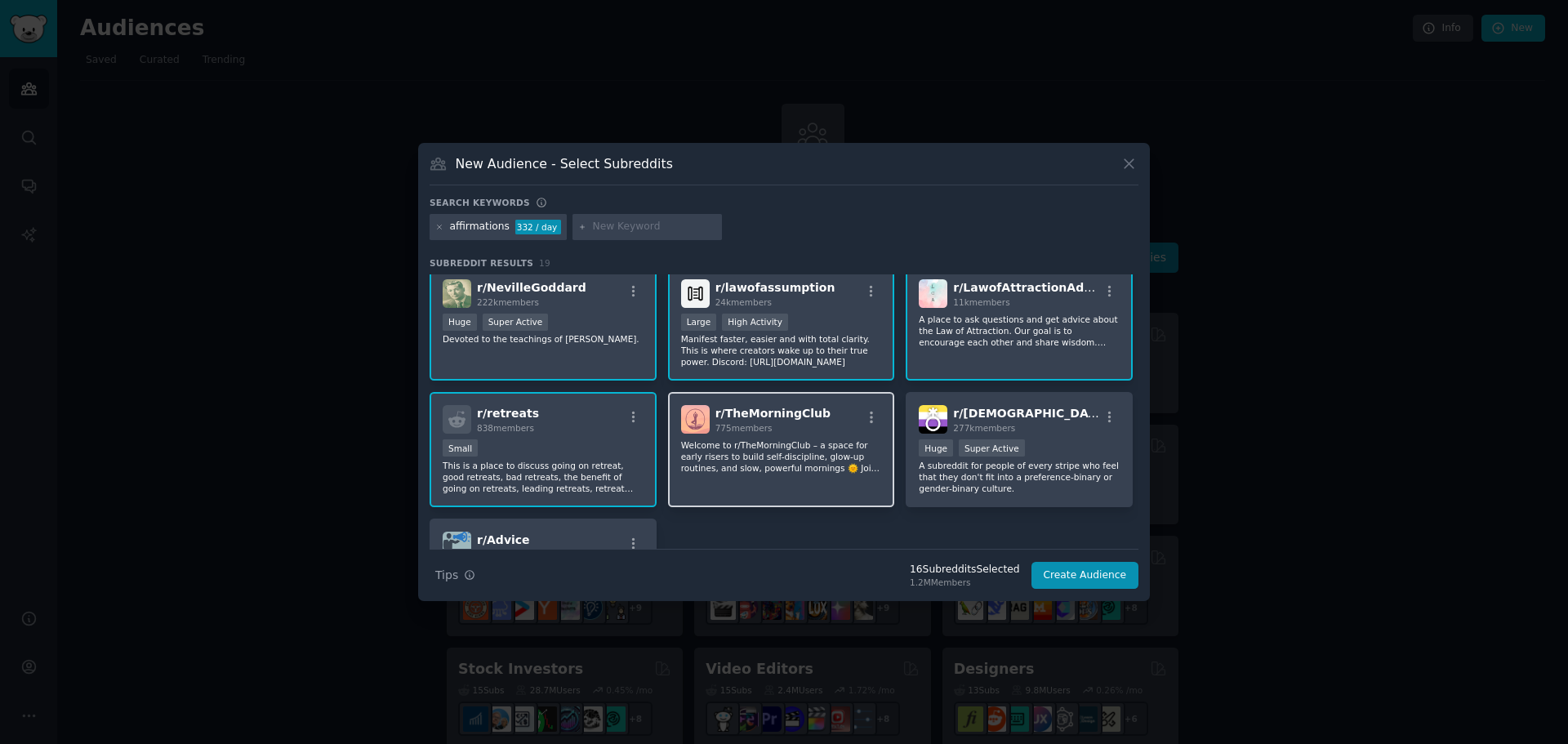
click at [777, 458] on p "Welcome to r/TheMorningClub – a space for early risers to build self-discipline…" at bounding box center [781, 457] width 201 height 35
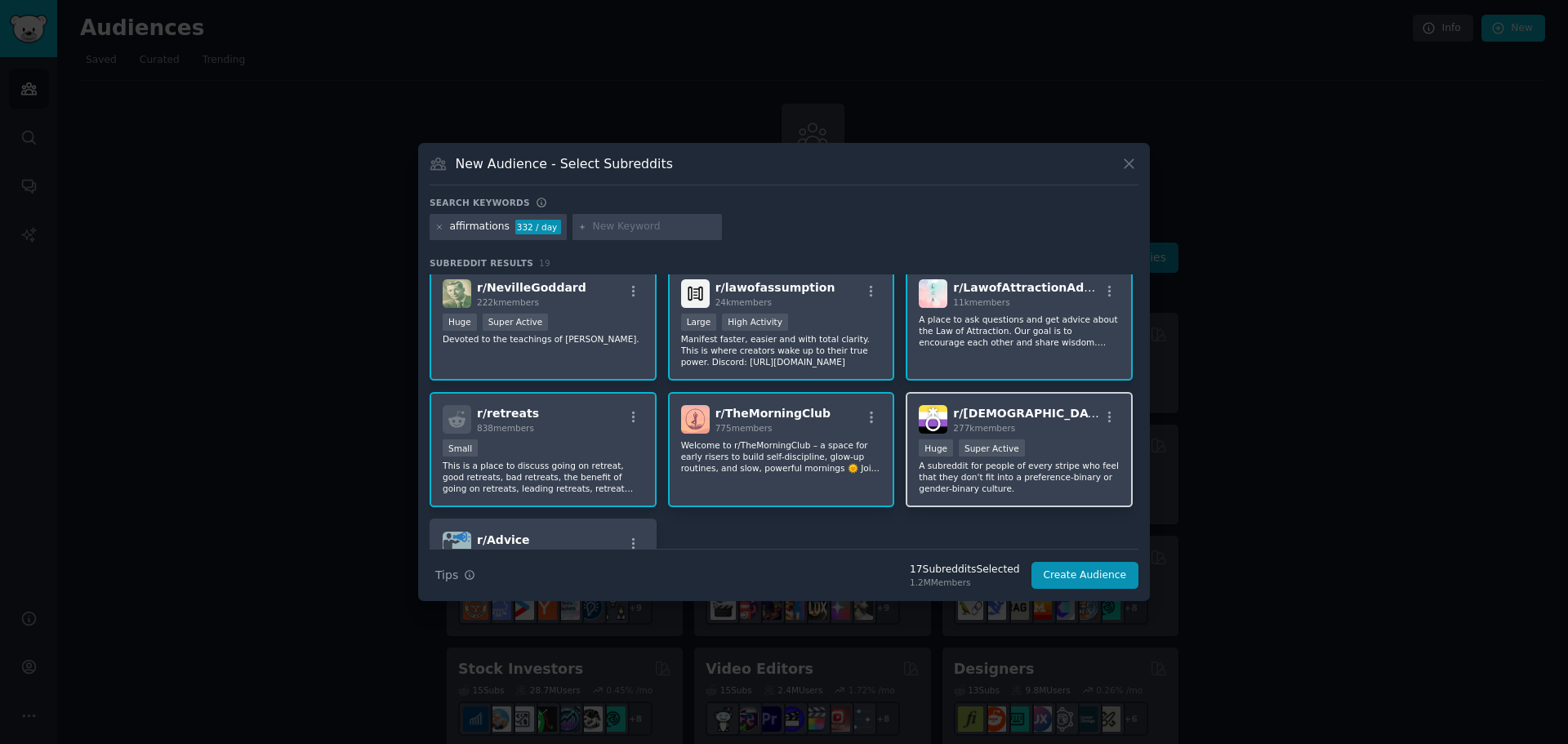
click at [963, 449] on div "Super Active" at bounding box center [992, 448] width 66 height 17
click at [552, 532] on div "r/ Advice 2.5M members" at bounding box center [543, 546] width 201 height 29
click at [1102, 575] on button "Create Audience" at bounding box center [1085, 575] width 108 height 28
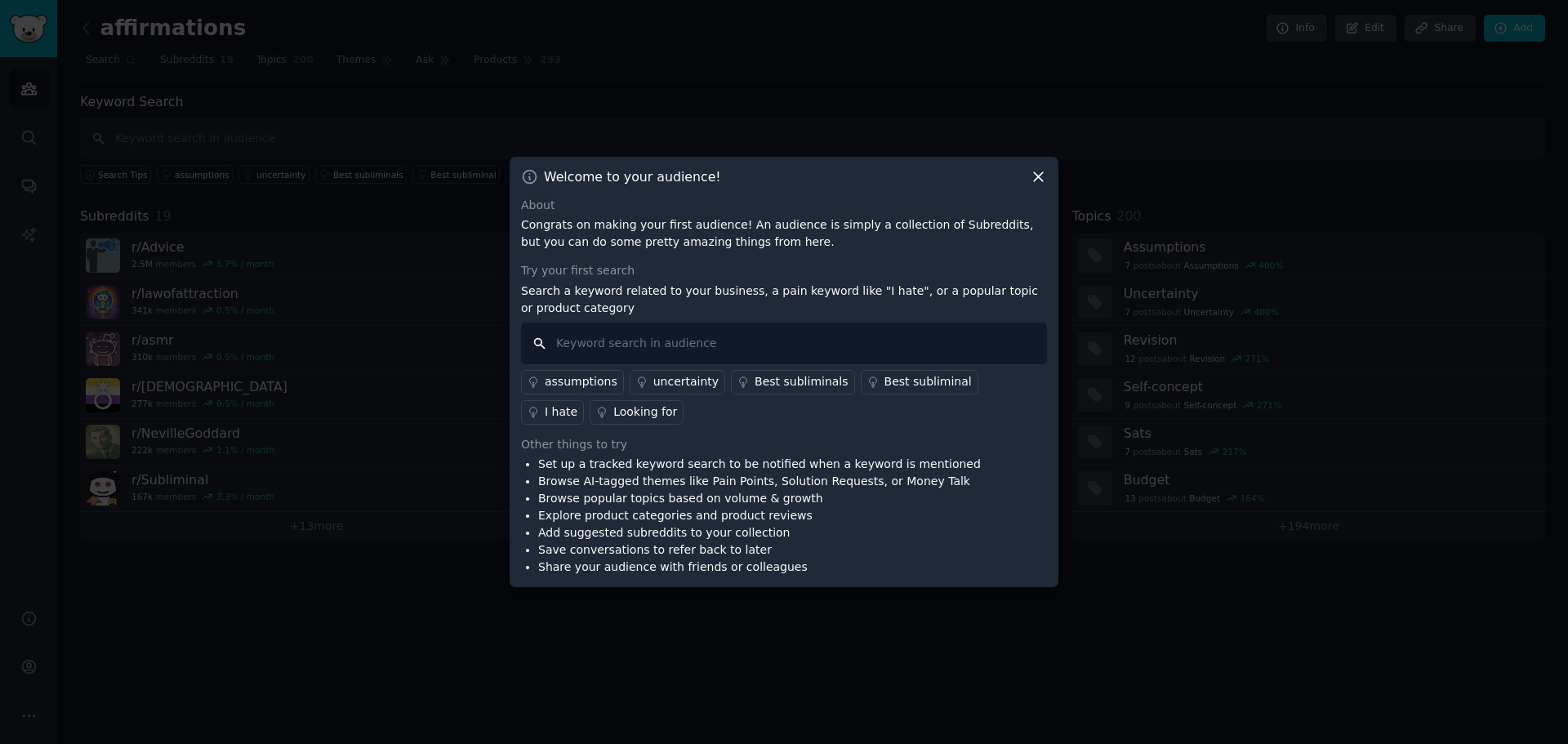
click at [724, 344] on input "text" at bounding box center [784, 343] width 526 height 42
type input "app"
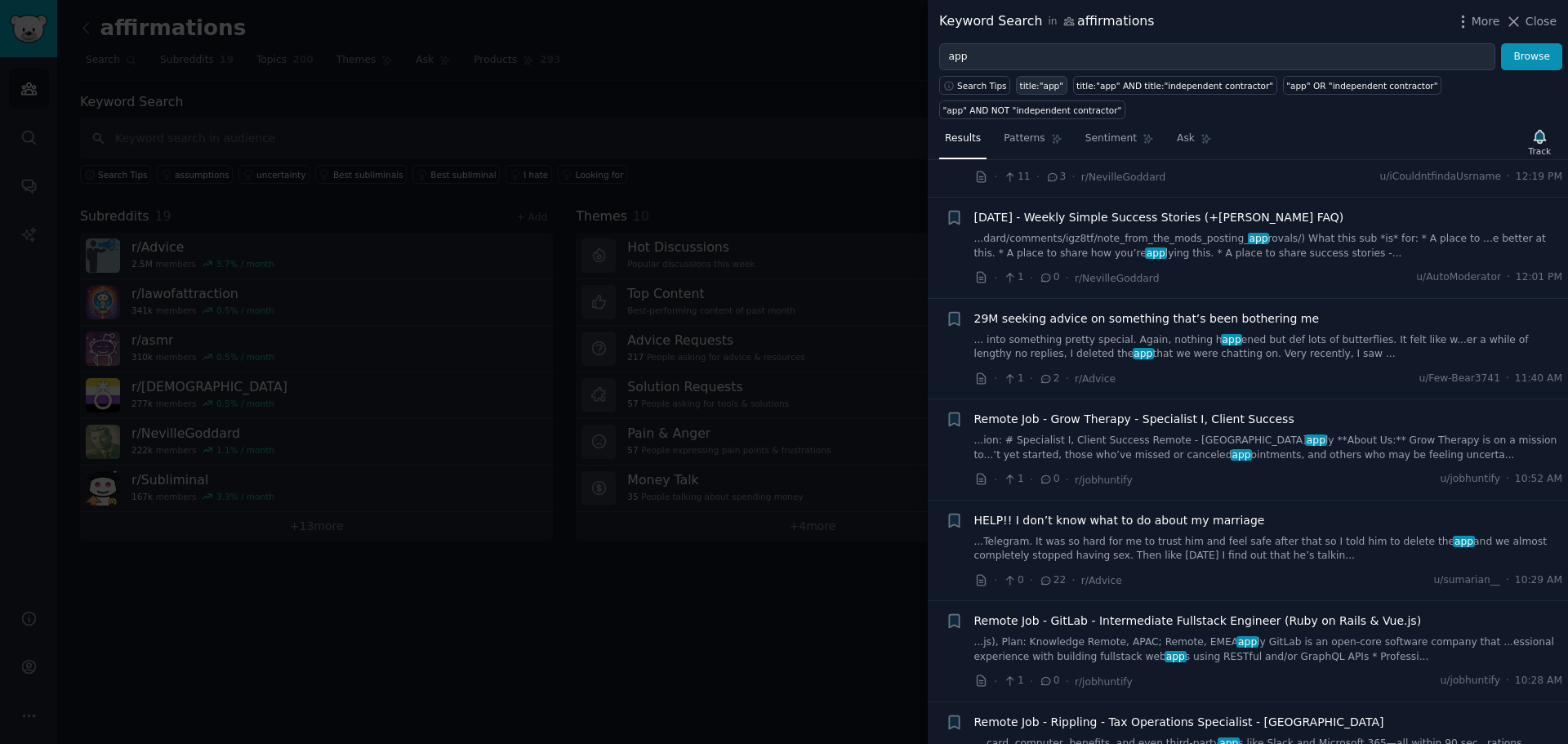
scroll to position [163, 0]
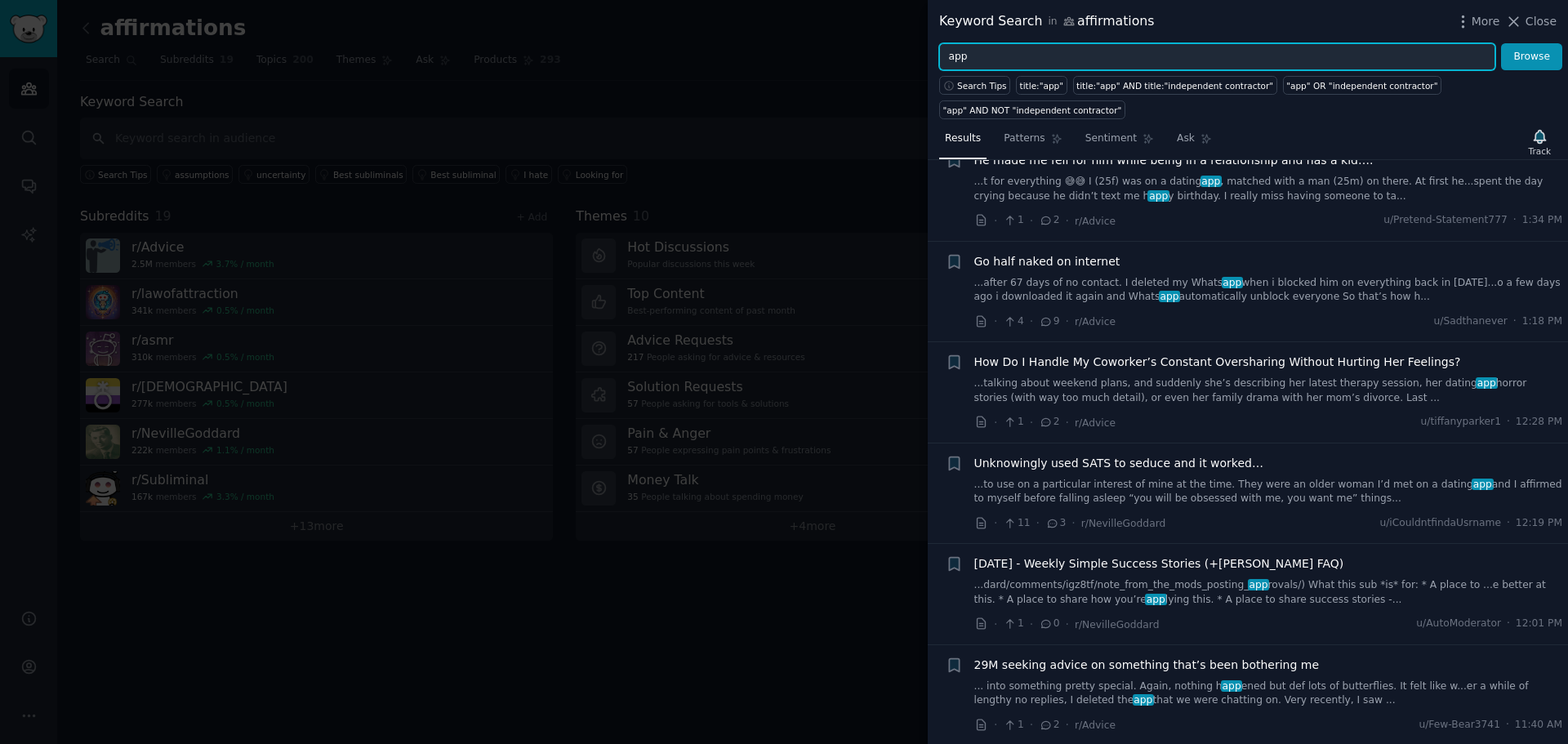
drag, startPoint x: 992, startPoint y: 54, endPoint x: 819, endPoint y: 35, distance: 174.0
click at [835, 35] on div "Keyword Search in affirmations More Close app Browse Search Tips title:"app" ti…" at bounding box center [784, 372] width 1568 height 744
type input "affirmations"
click at [1501, 44] on button "Browse" at bounding box center [1531, 58] width 61 height 28
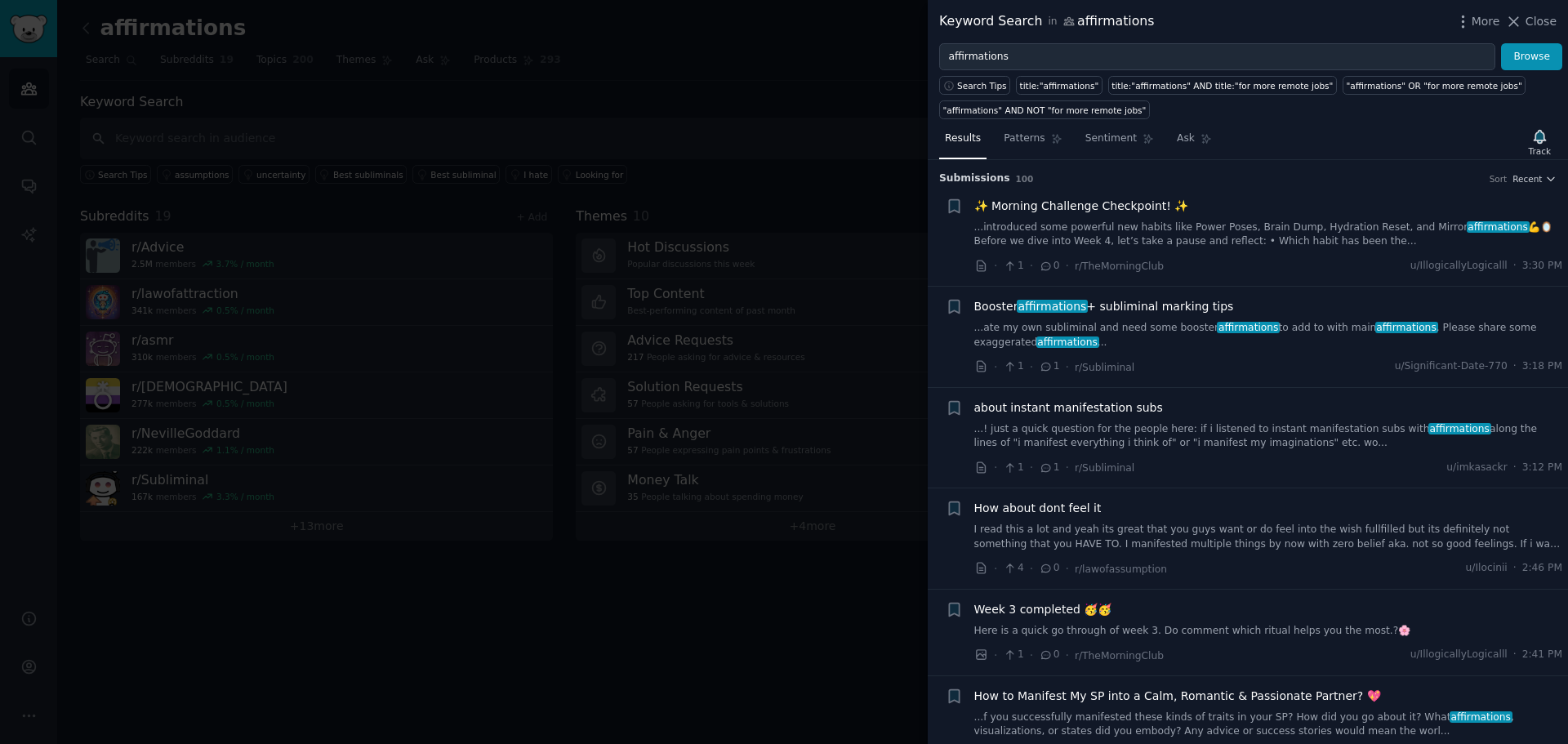
click at [1151, 309] on span "Booster affirmations + subliminal marking tips" at bounding box center [1103, 306] width 259 height 17
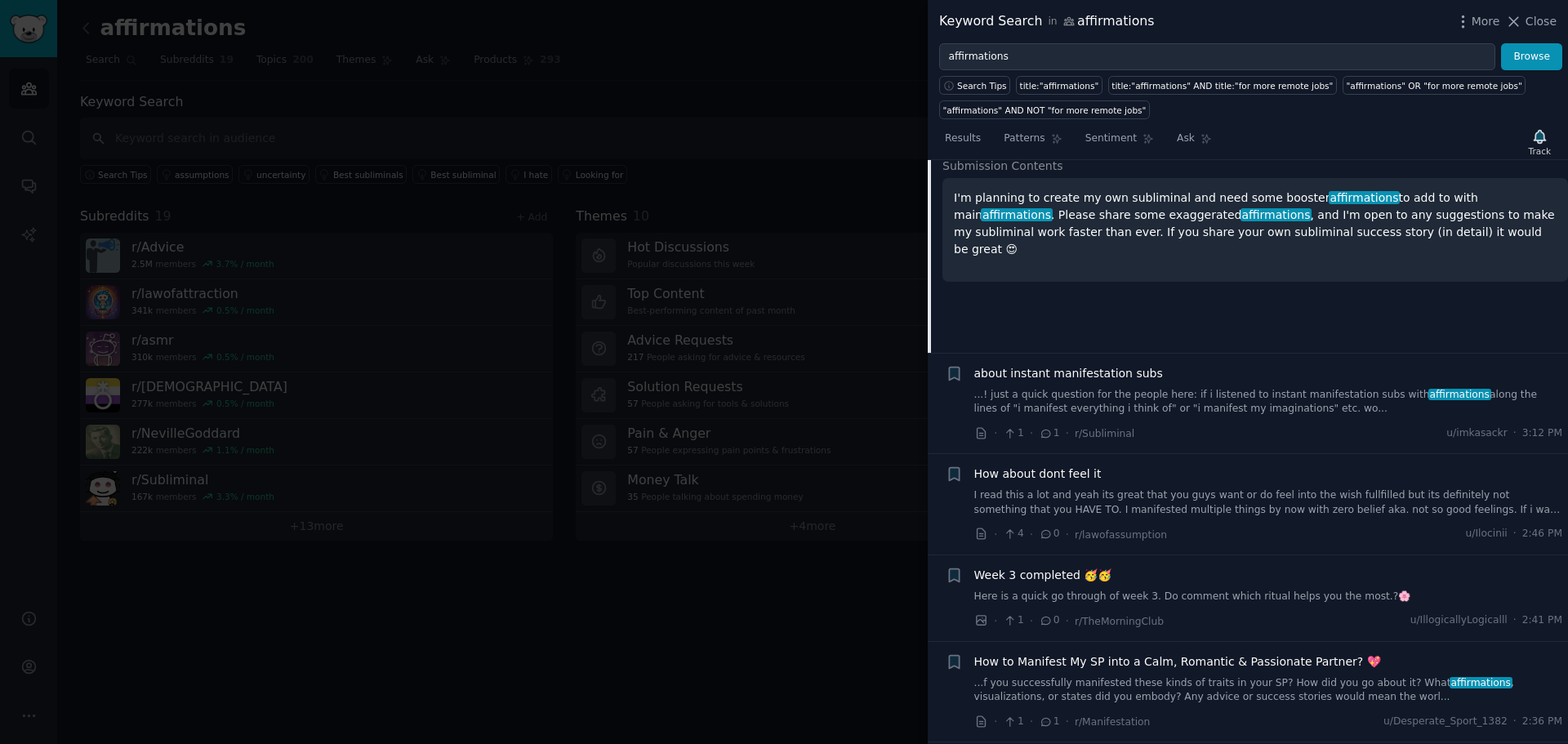
scroll to position [290, 0]
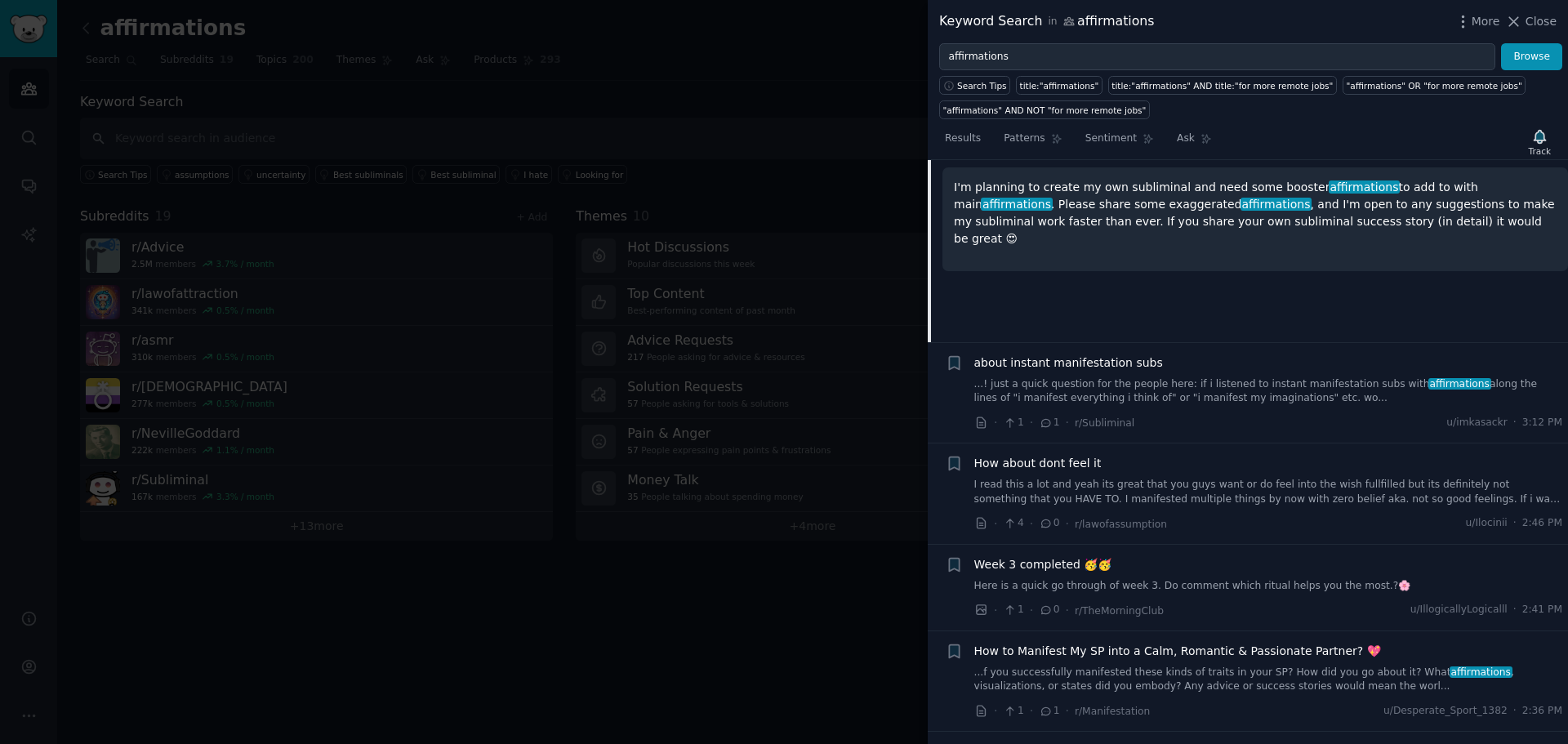
click at [1133, 482] on link "I read this a lot and yeah its great that you guys want or do feel into the wis…" at bounding box center [1268, 491] width 589 height 29
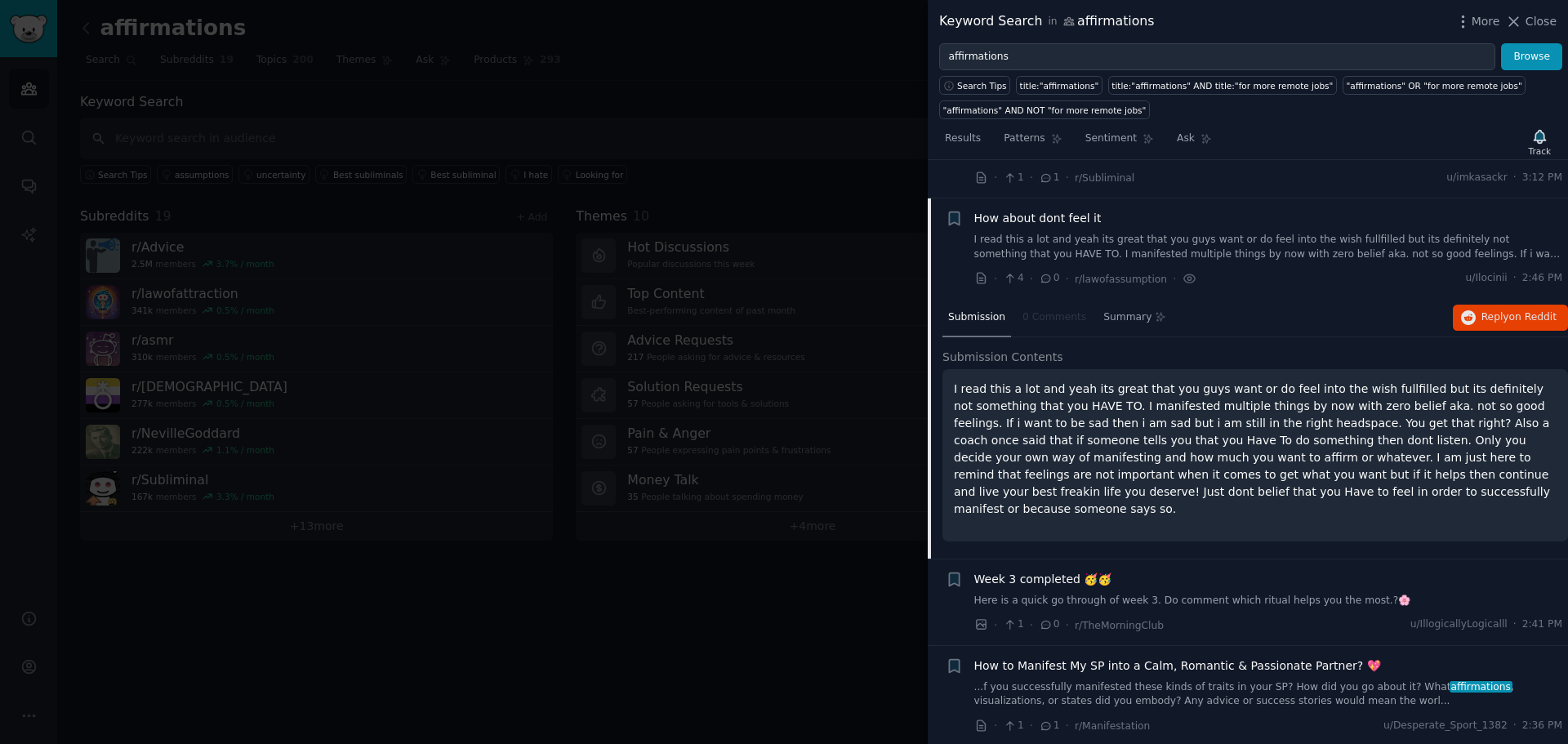
scroll to position [328, 0]
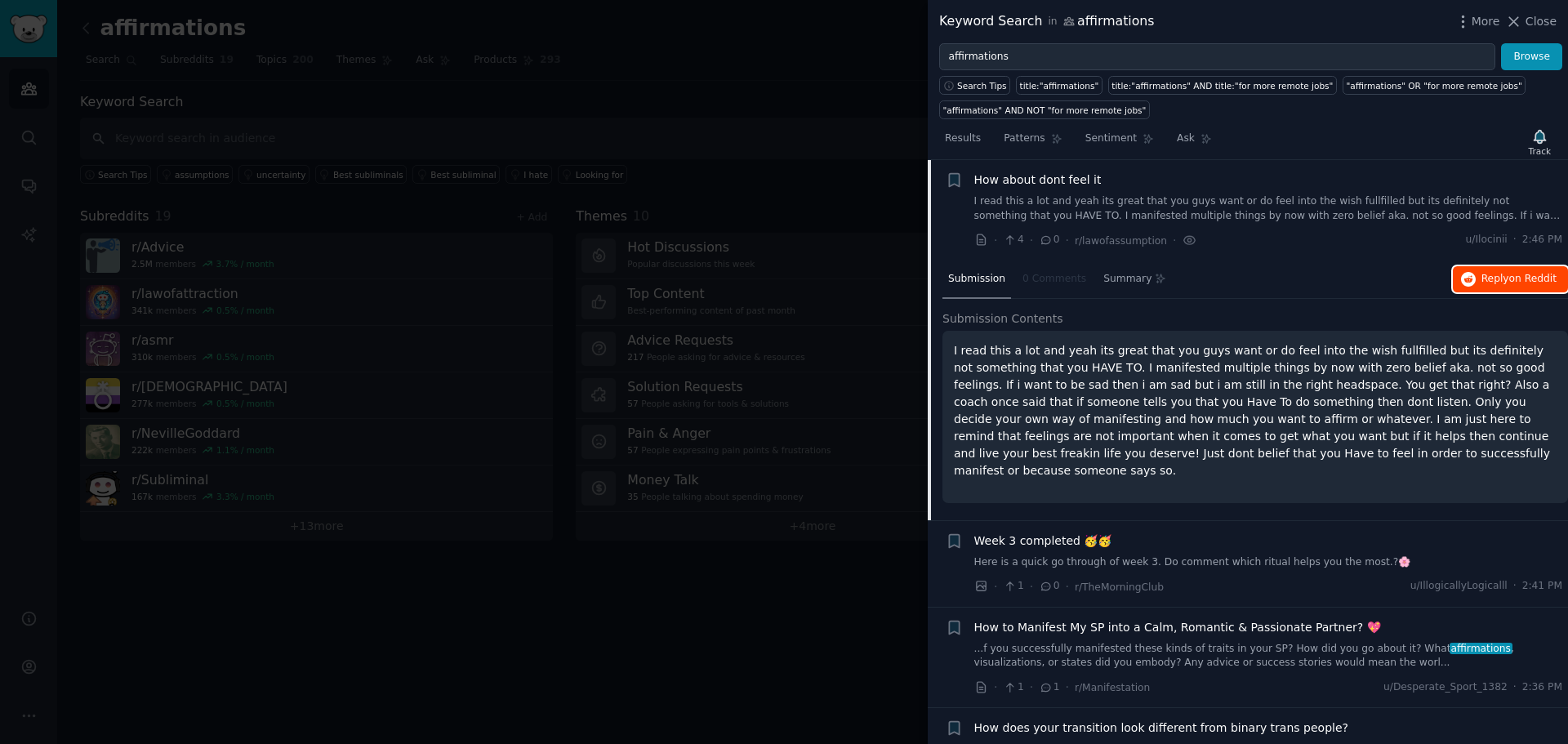
click at [1509, 283] on span "on Reddit" at bounding box center [1533, 278] width 48 height 12
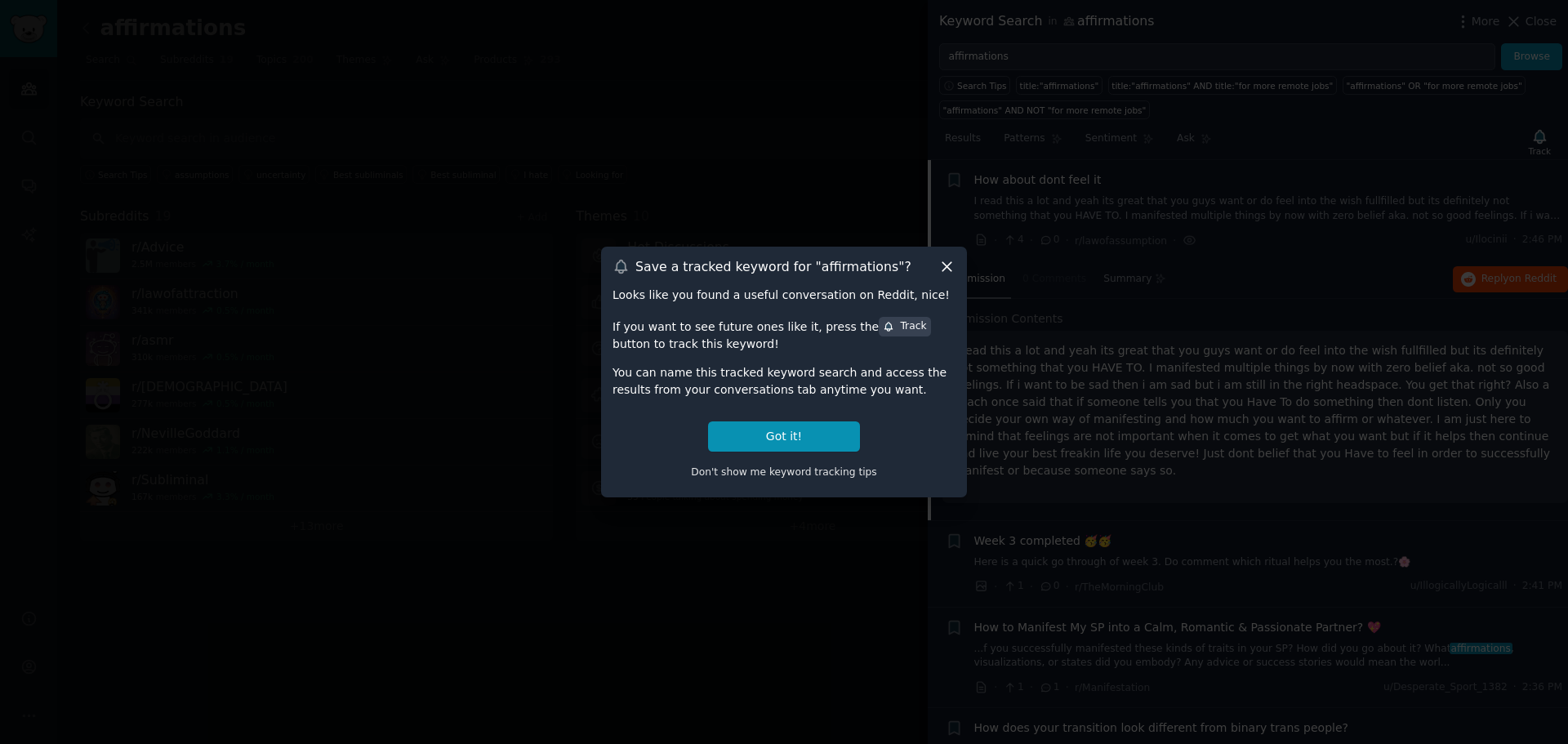
click at [951, 262] on icon at bounding box center [947, 266] width 17 height 17
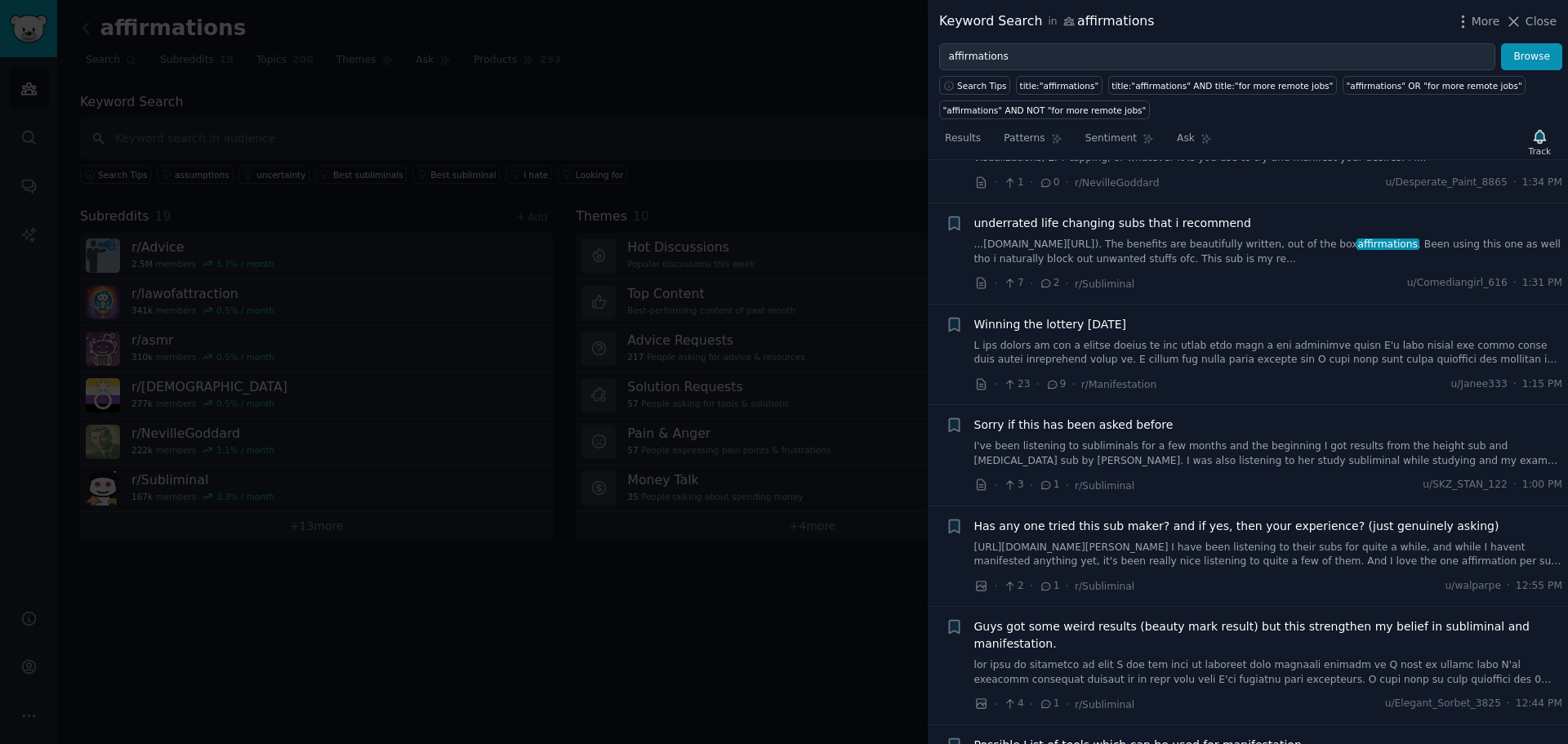
scroll to position [1063, 0]
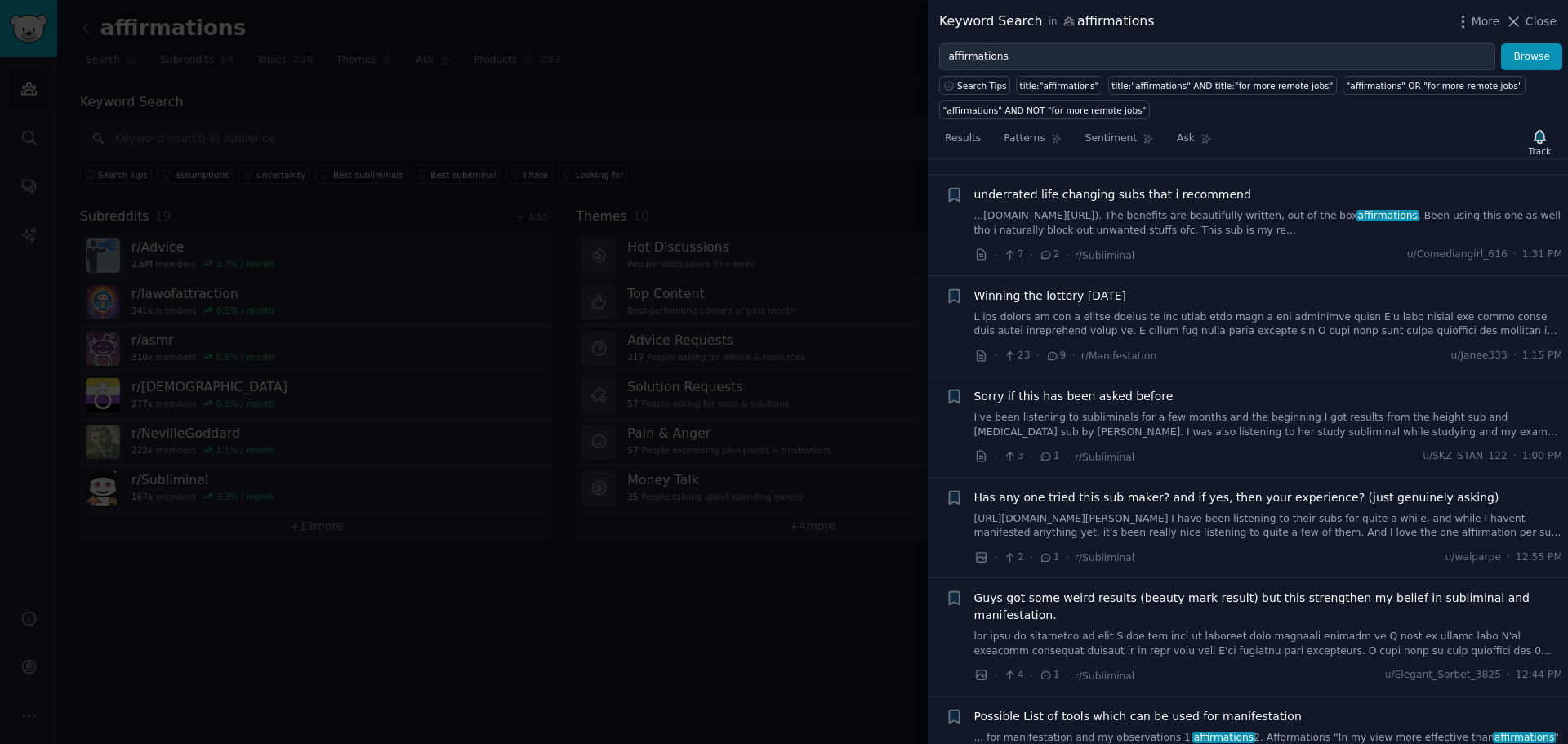
click at [1212, 312] on link at bounding box center [1268, 324] width 589 height 29
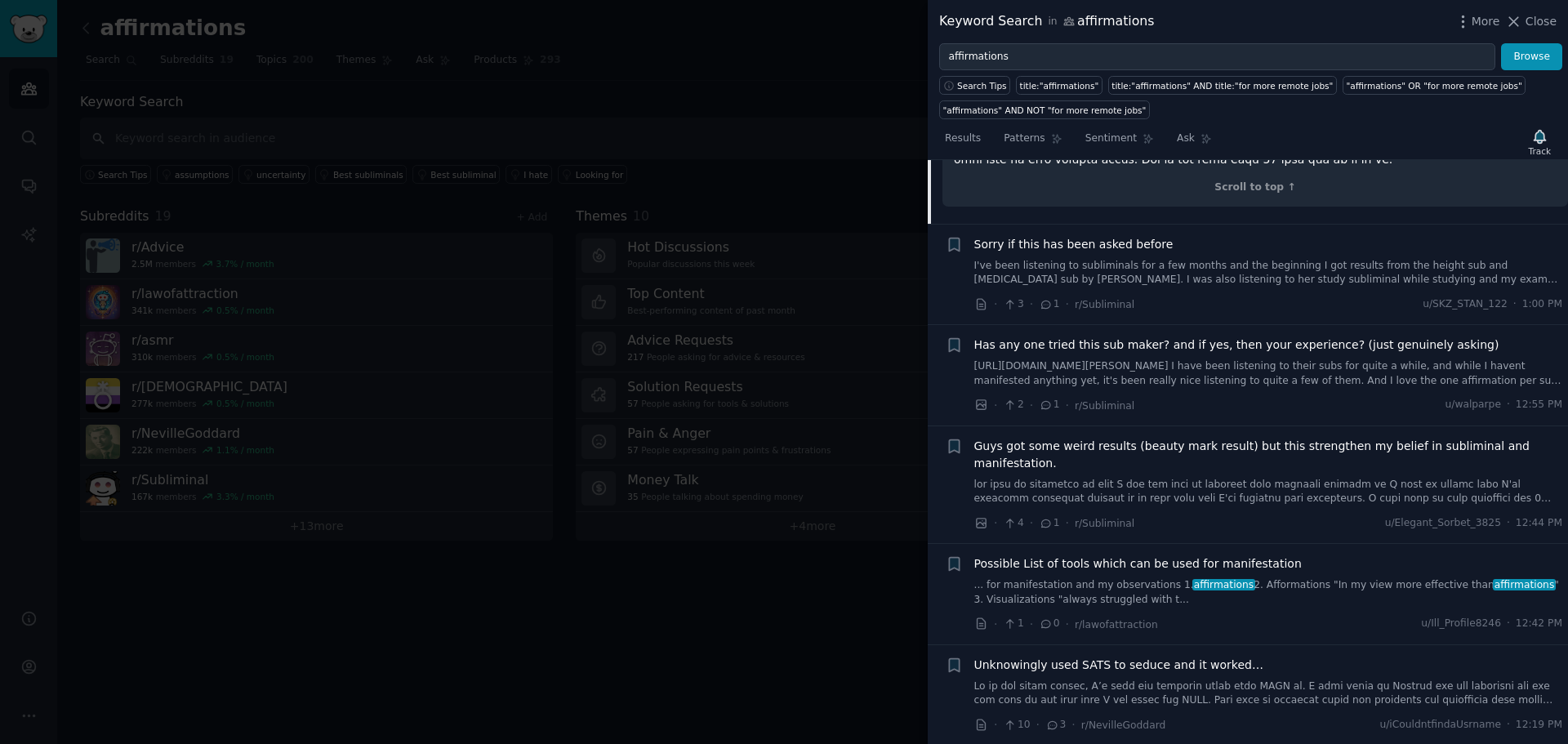
scroll to position [1654, 0]
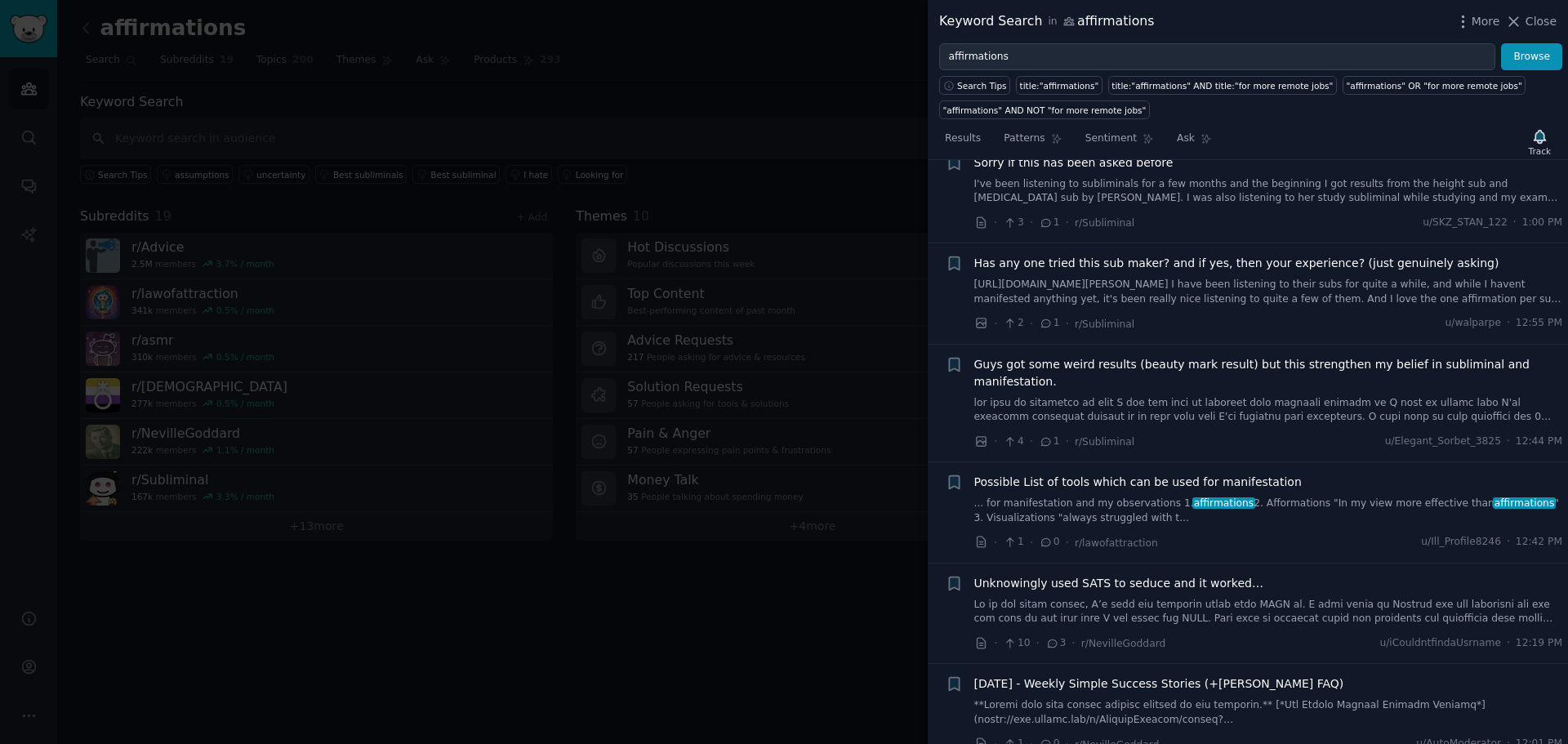
click at [1086, 496] on link "... for manifestation and my observations 1. affirmations 2. Afformations "In m…" at bounding box center [1268, 510] width 589 height 29
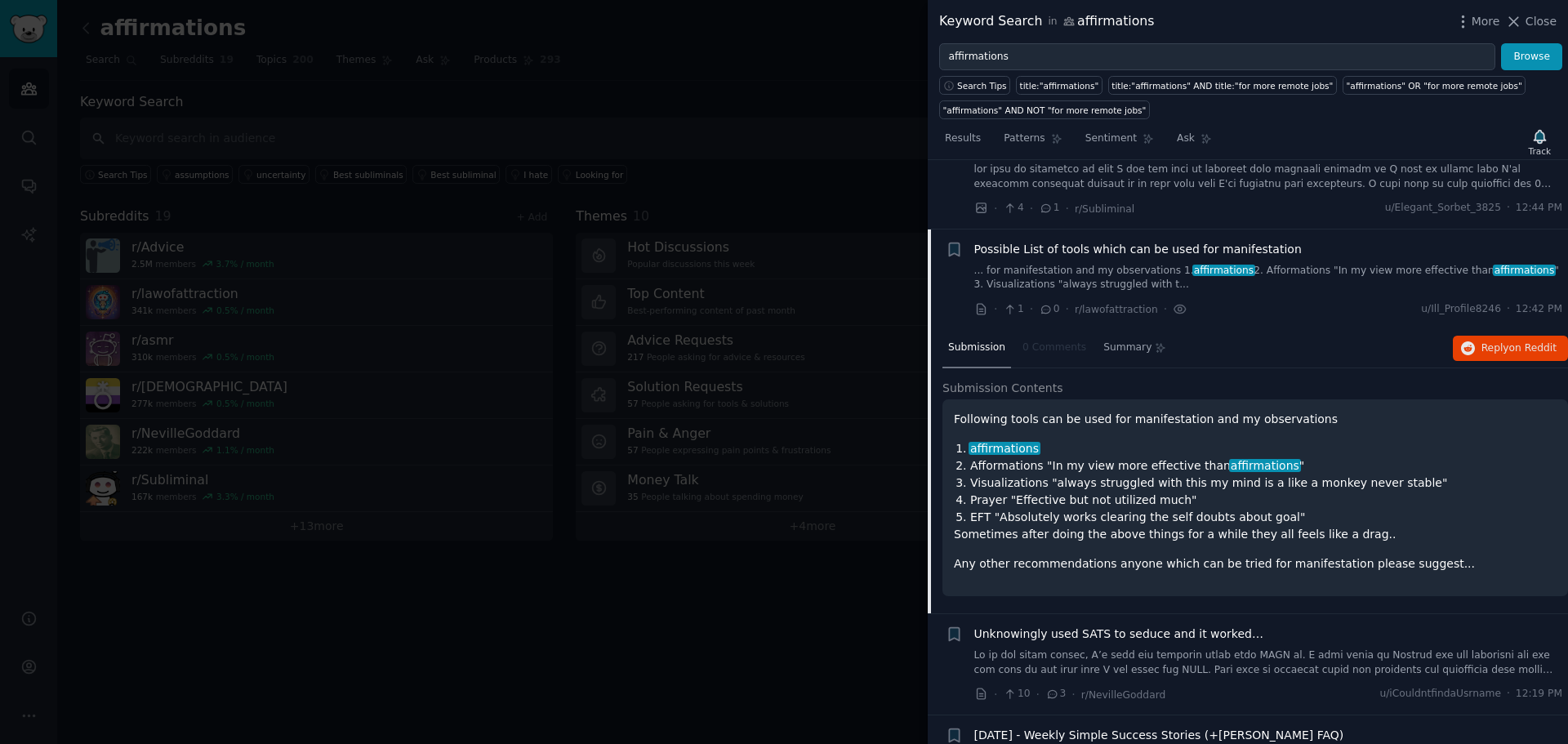
scroll to position [1323, 0]
